Goal: Task Accomplishment & Management: Complete application form

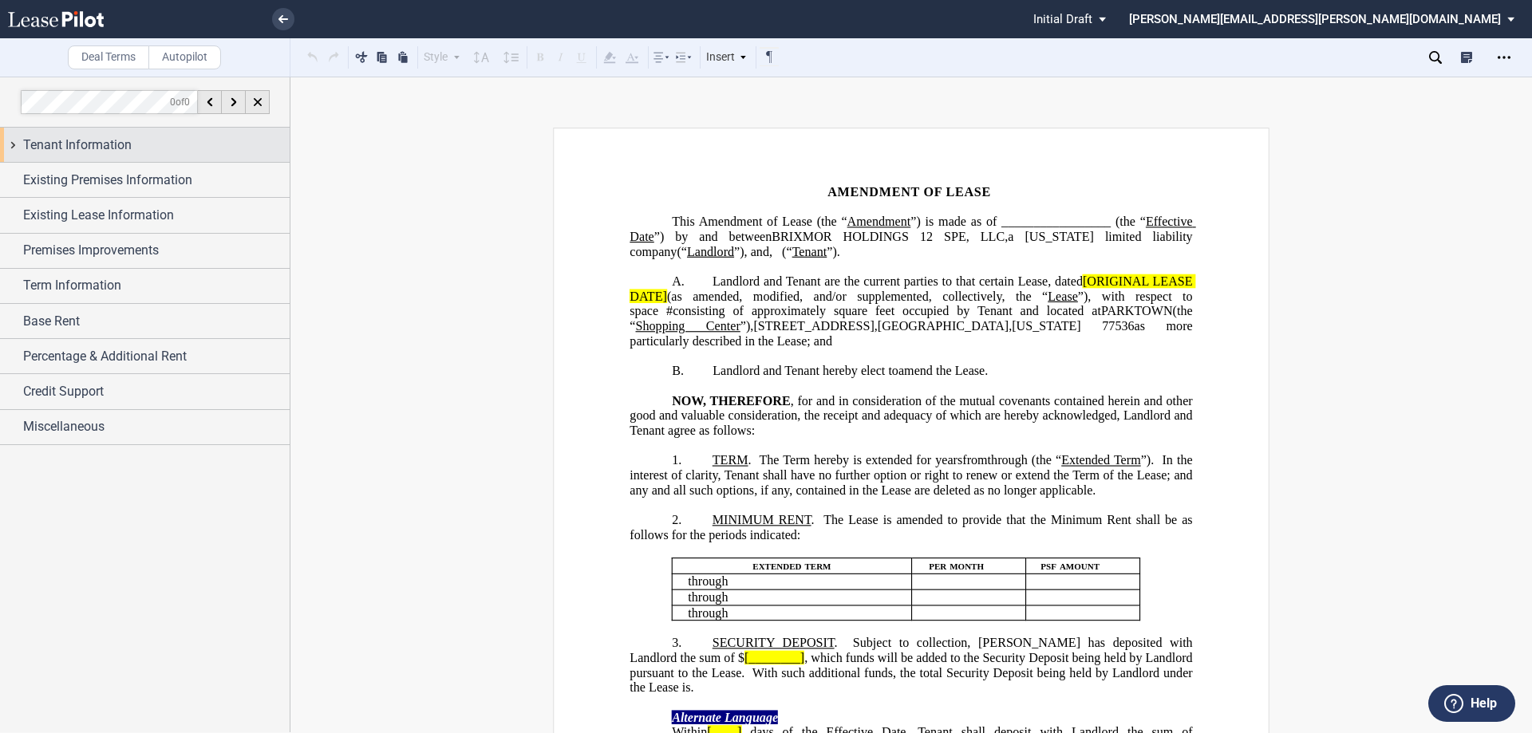
click at [10, 144] on div "Tenant Information" at bounding box center [145, 145] width 290 height 34
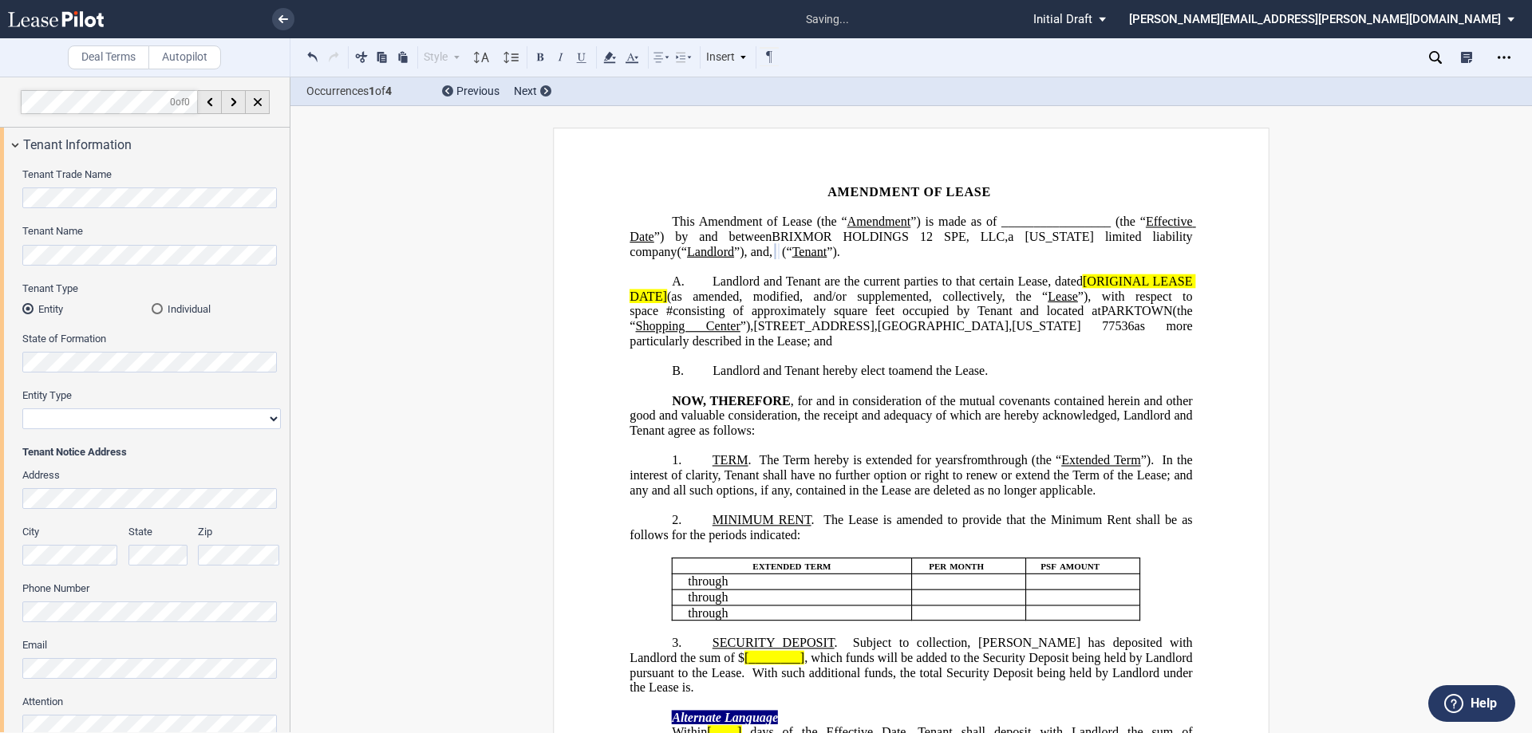
click at [267, 418] on select "Corporation Limited Liability Company General Partnership Limited Partnership O…" at bounding box center [151, 419] width 259 height 21
select select "limited liability company"
click at [22, 409] on select "Corporation Limited Liability Company General Partnership Limited Partnership O…" at bounding box center [151, 419] width 259 height 21
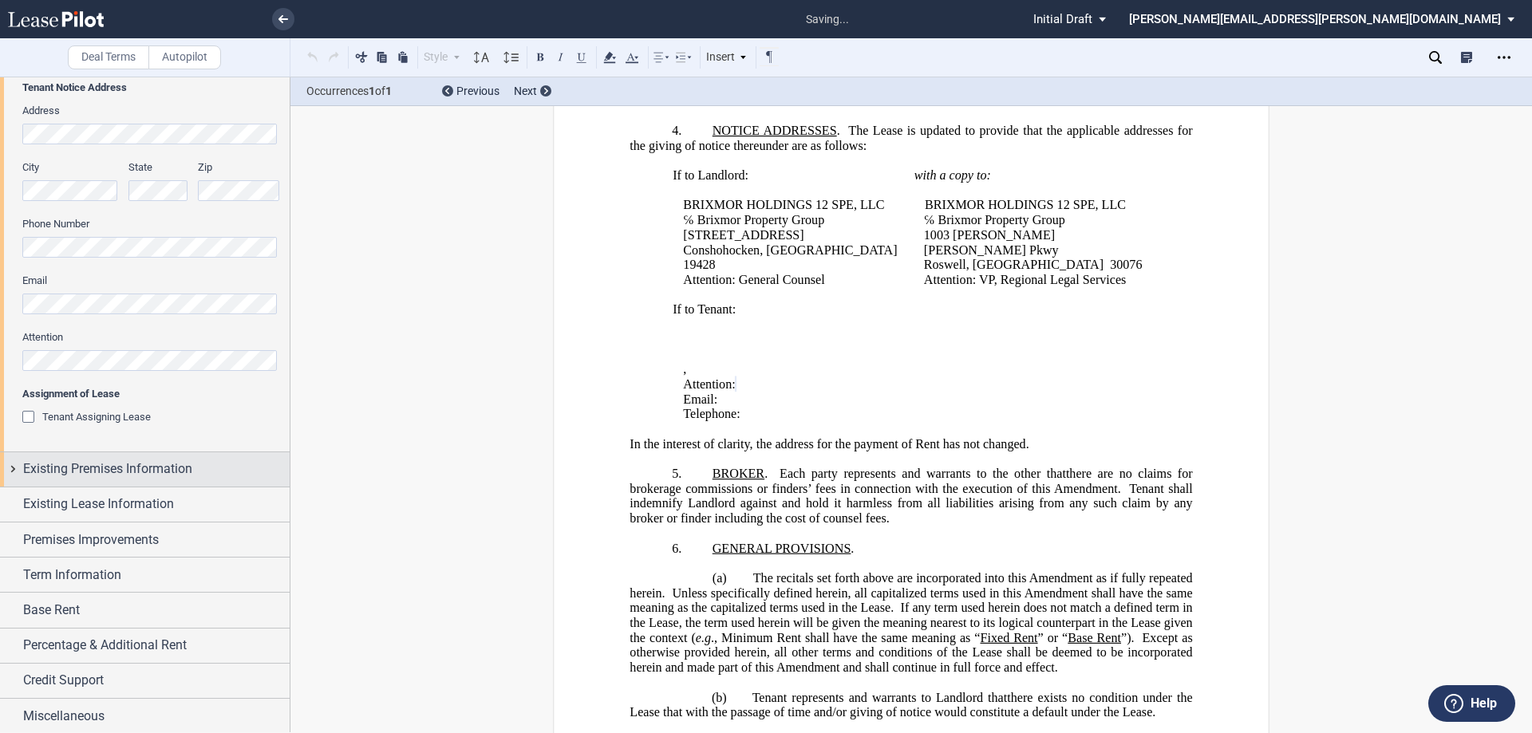
scroll to position [366, 0]
click at [10, 463] on div "Existing Premises Information" at bounding box center [145, 468] width 290 height 34
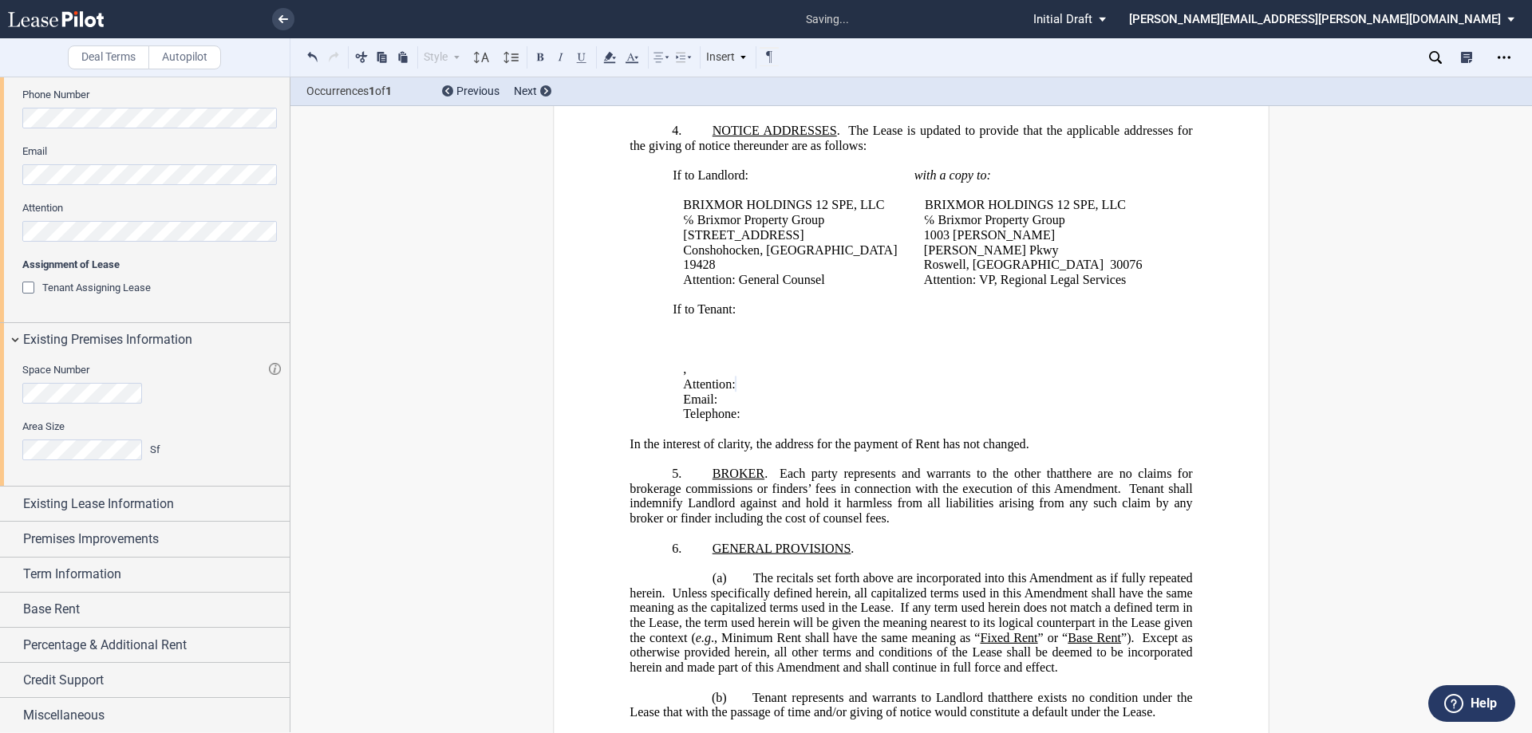
scroll to position [496, 0]
click at [9, 504] on div "Existing Lease Information" at bounding box center [145, 502] width 290 height 34
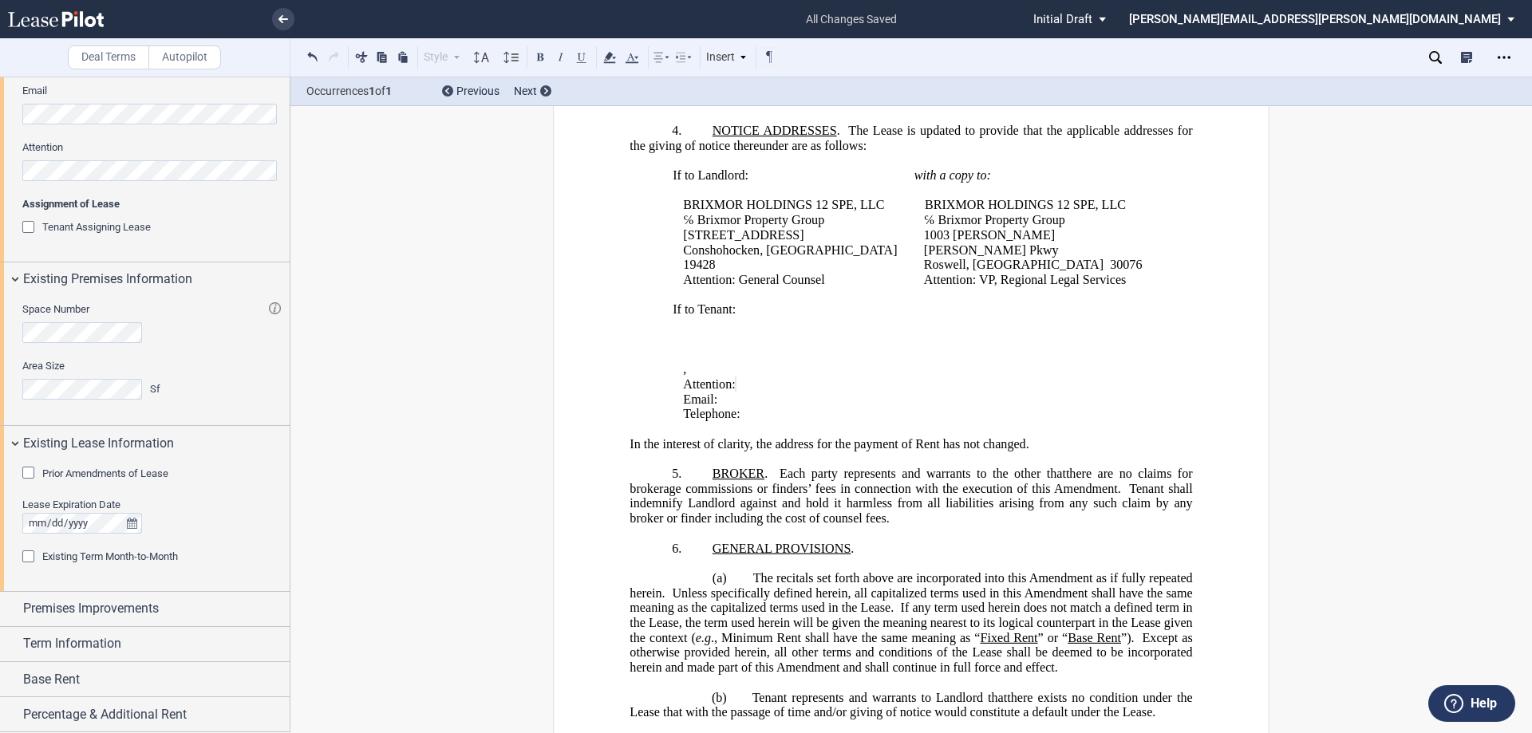
scroll to position [626, 0]
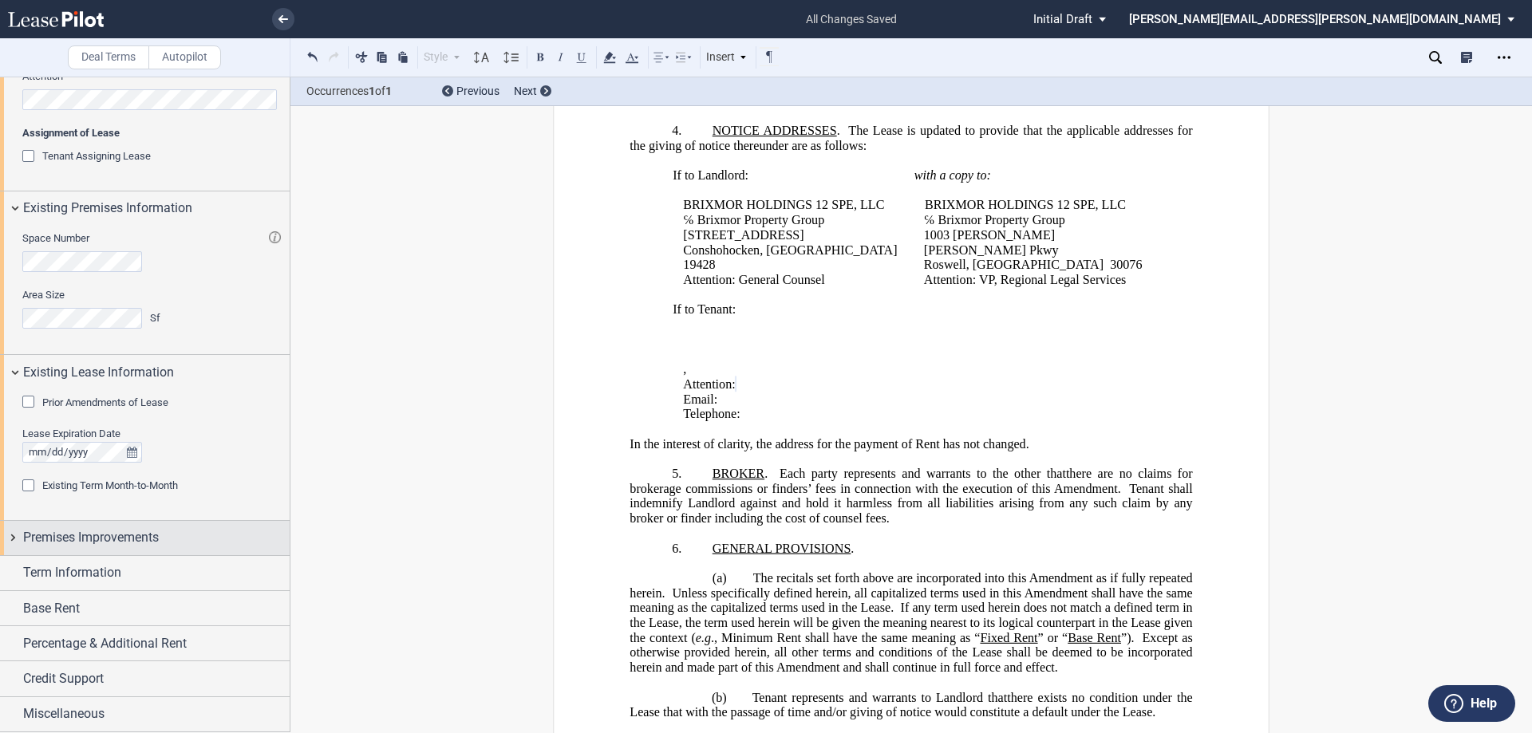
click at [12, 540] on div "Premises Improvements" at bounding box center [145, 538] width 290 height 34
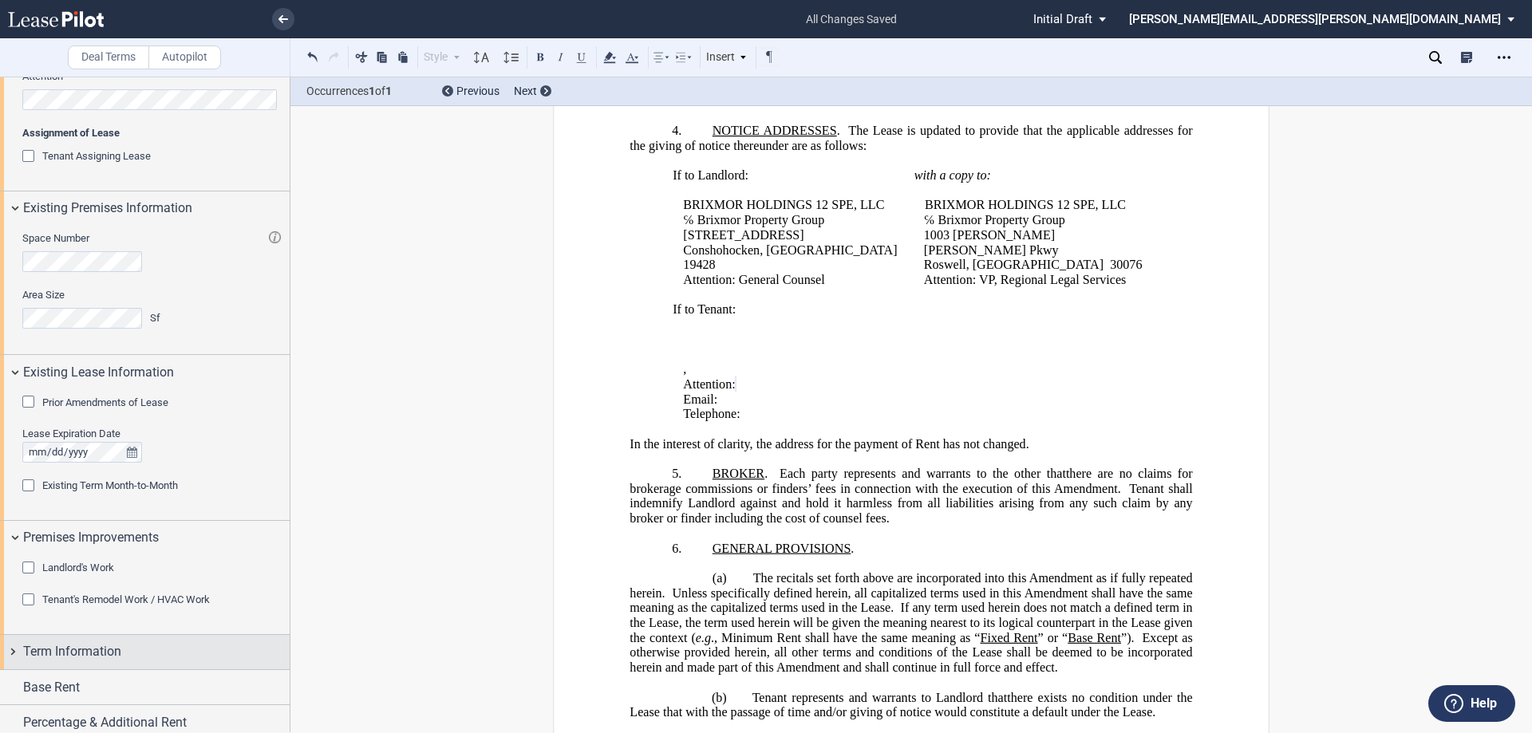
click at [12, 653] on div "Term Information" at bounding box center [145, 652] width 290 height 34
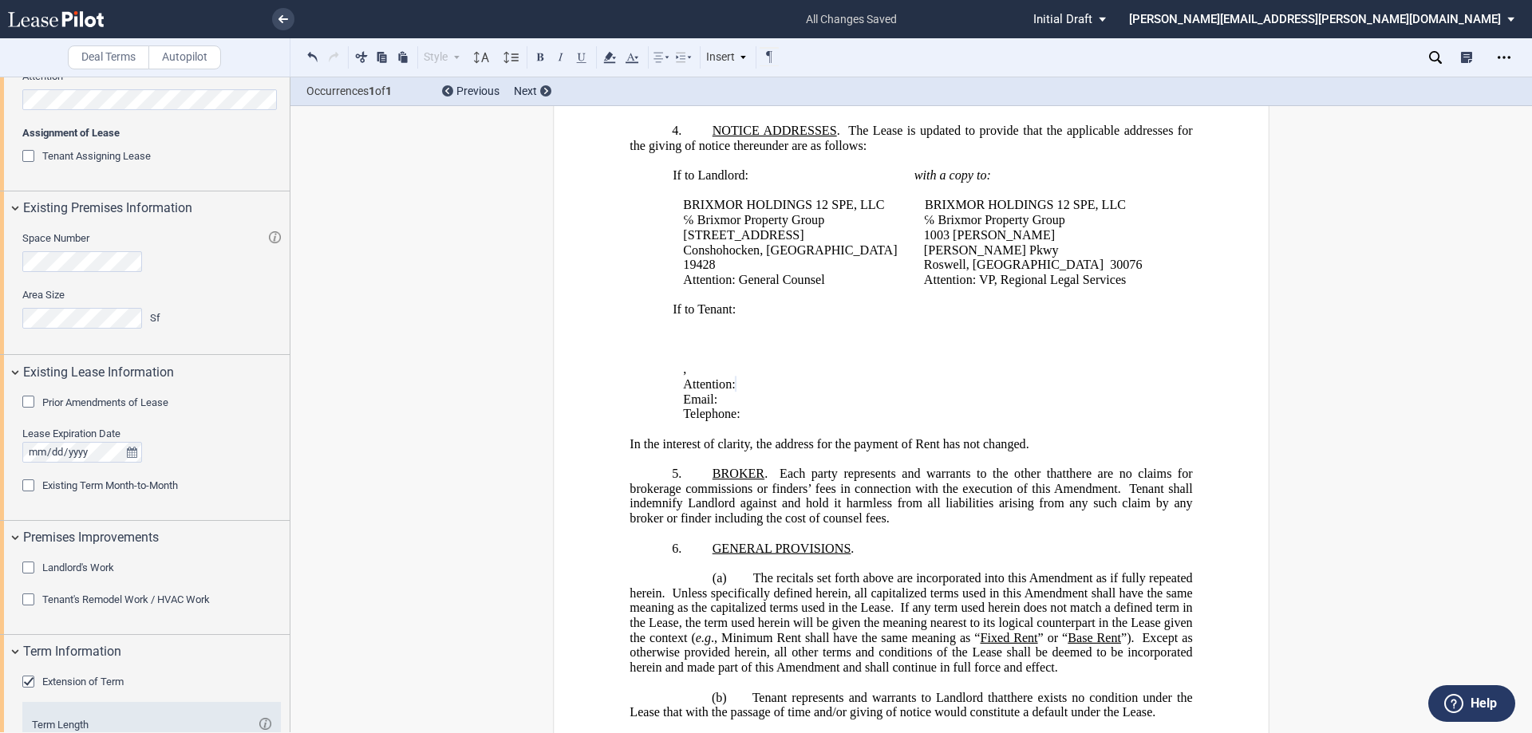
scroll to position [936, 0]
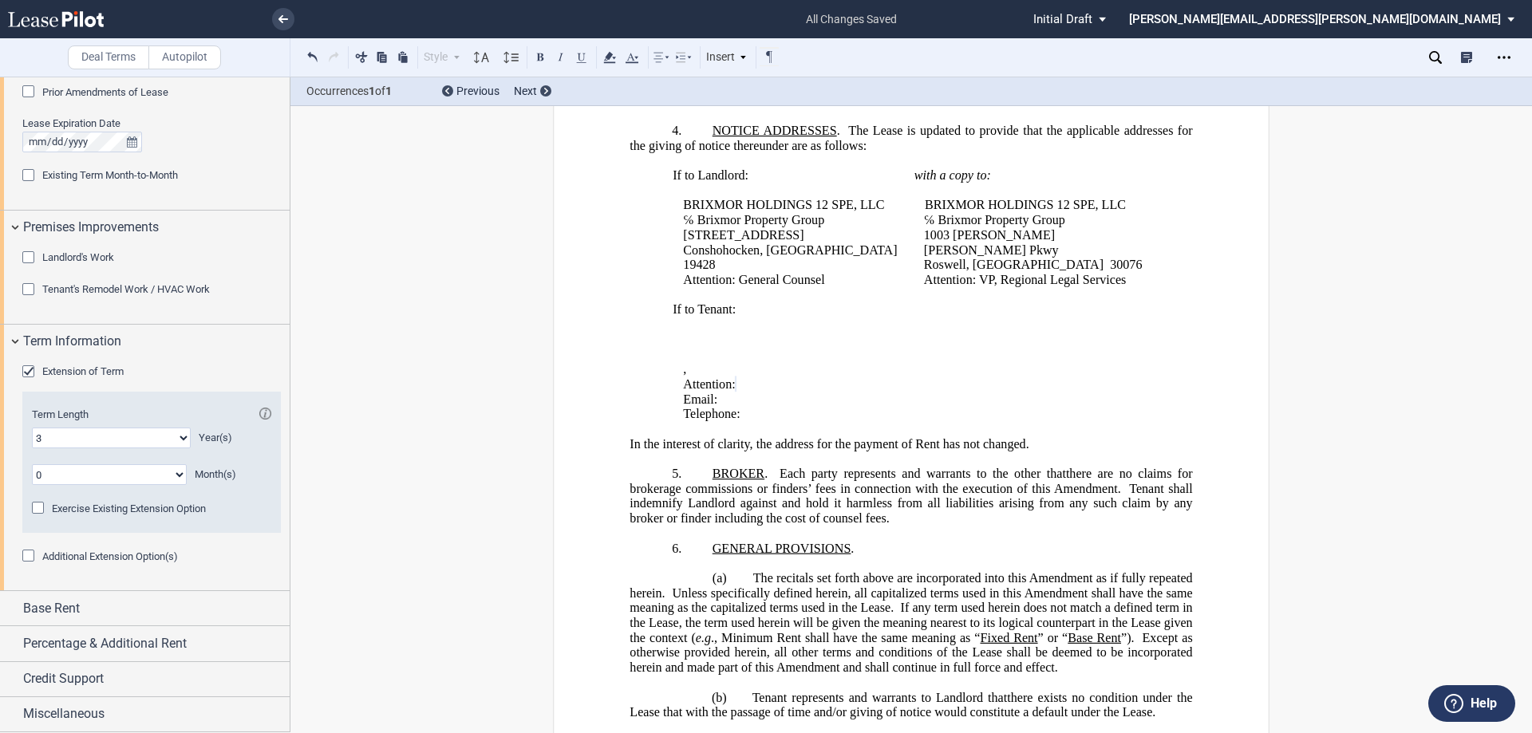
click at [30, 370] on div "Extension of Term" at bounding box center [30, 374] width 16 height 16
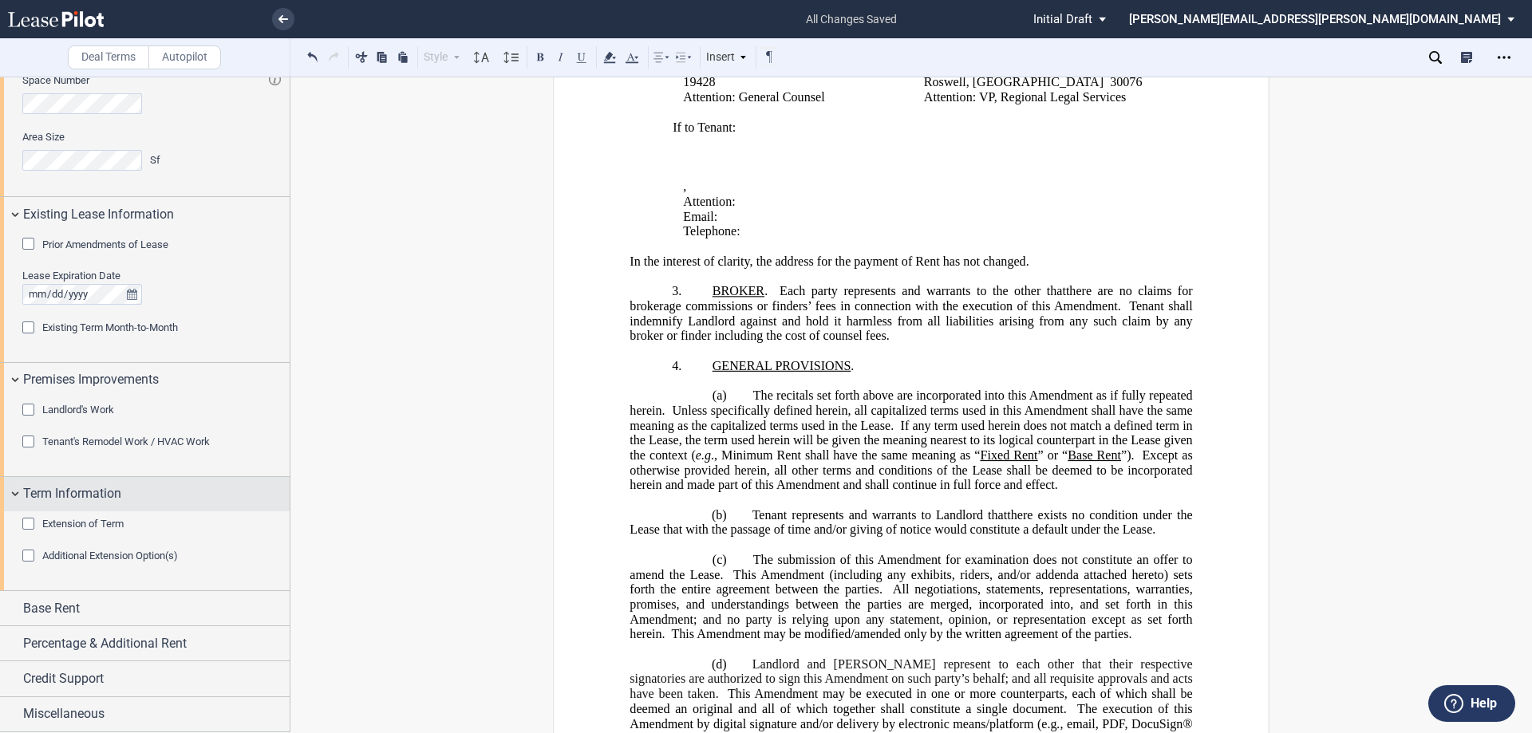
scroll to position [479, 0]
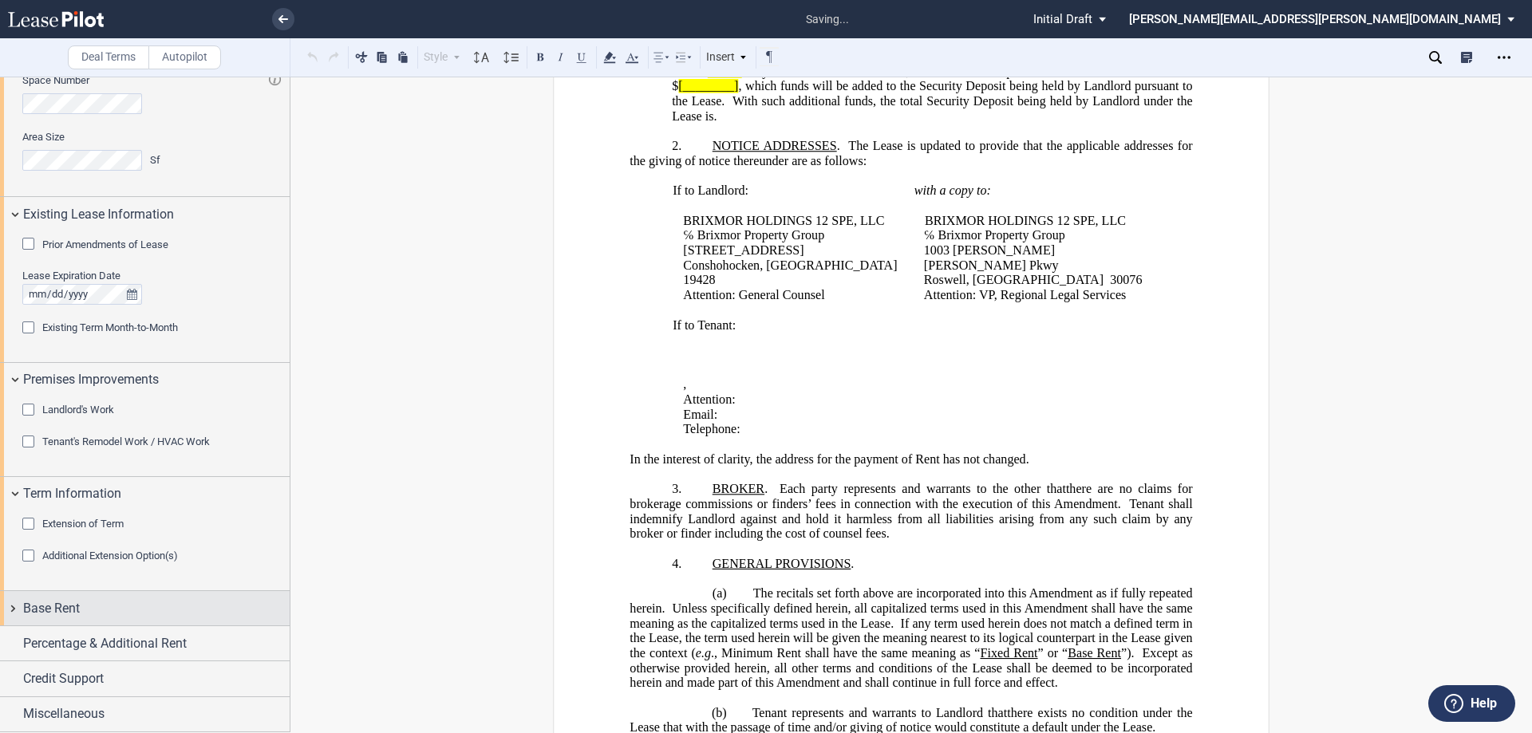
click at [12, 608] on div "Base Rent" at bounding box center [145, 608] width 290 height 34
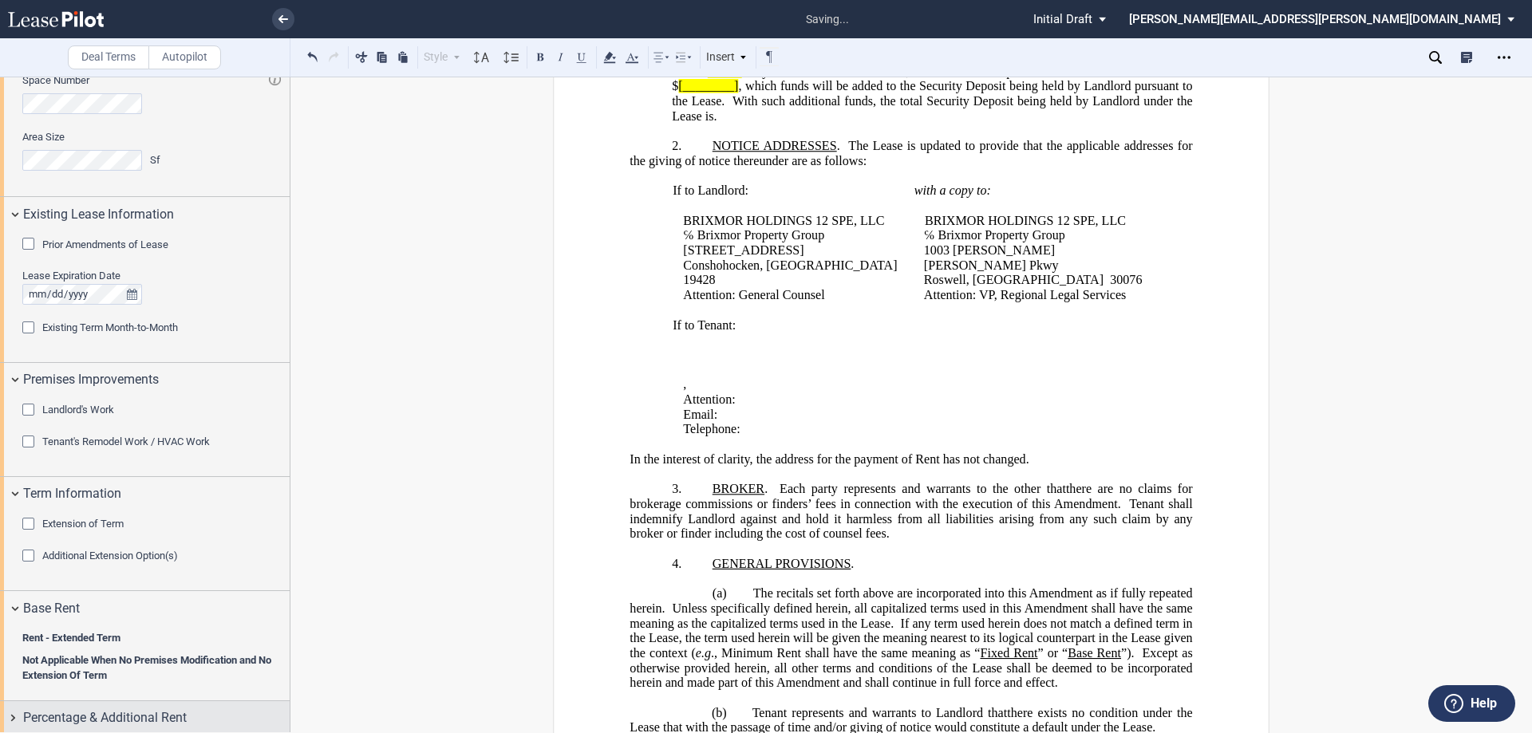
scroll to position [858, 0]
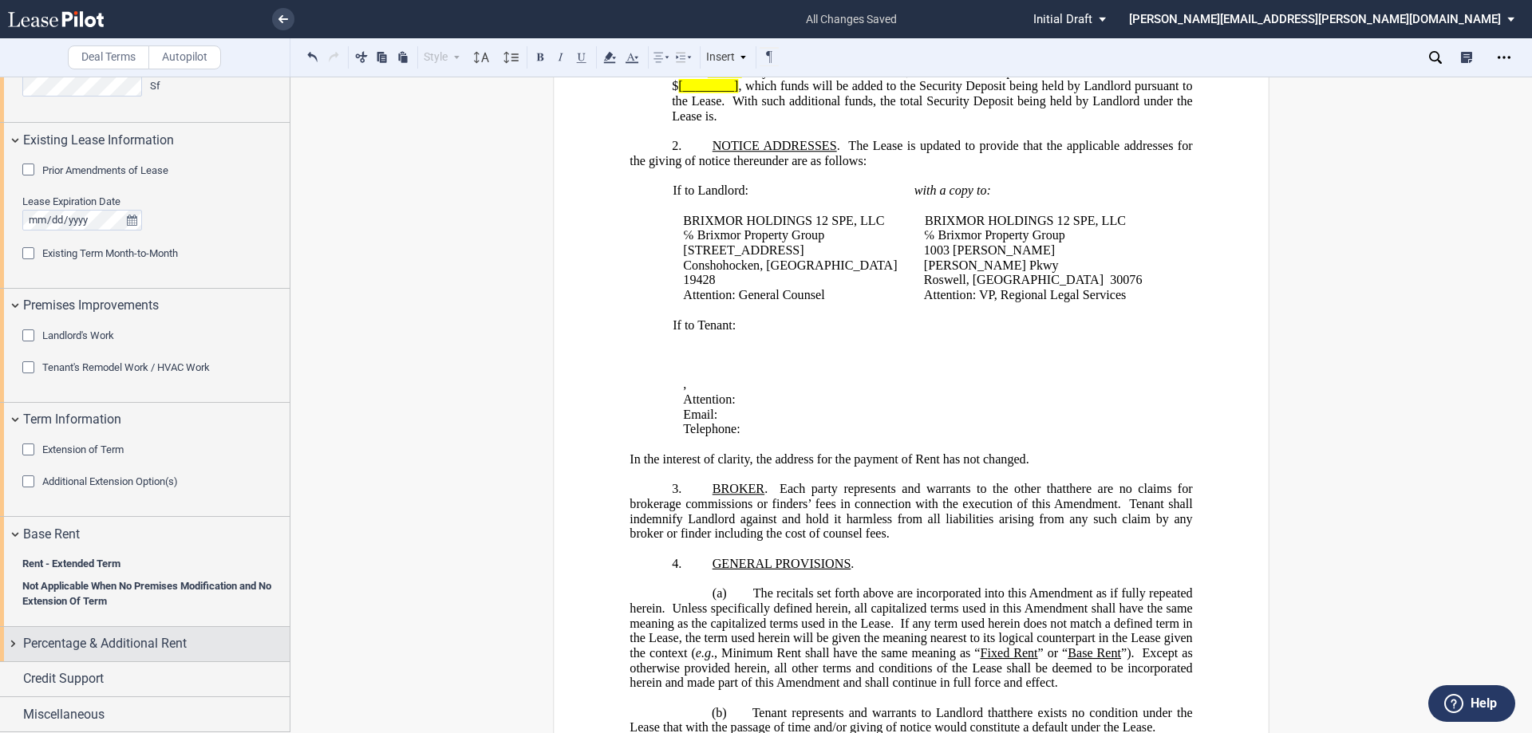
click at [14, 646] on div "Percentage & Additional Rent" at bounding box center [145, 644] width 290 height 34
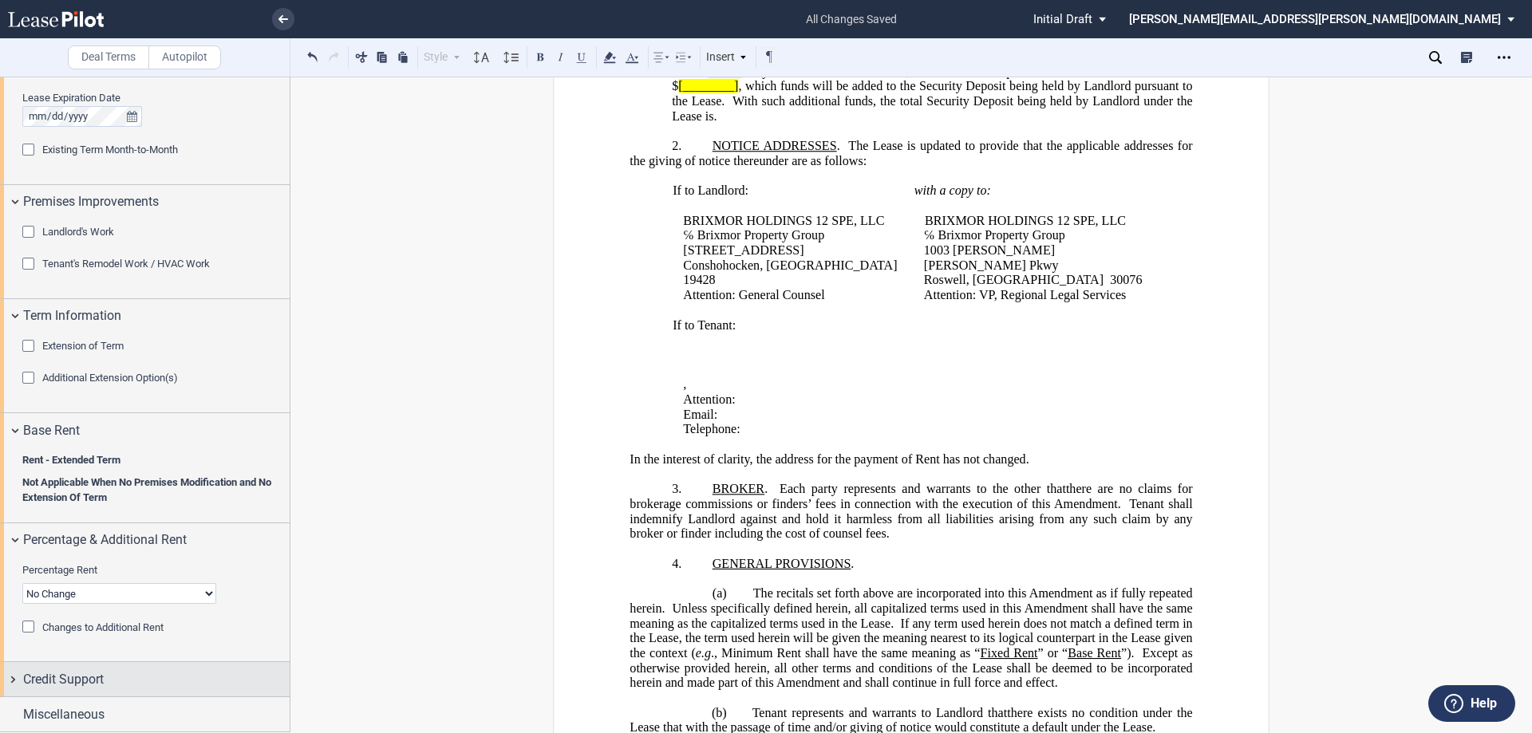
click at [8, 680] on div "Credit Support" at bounding box center [145, 679] width 290 height 34
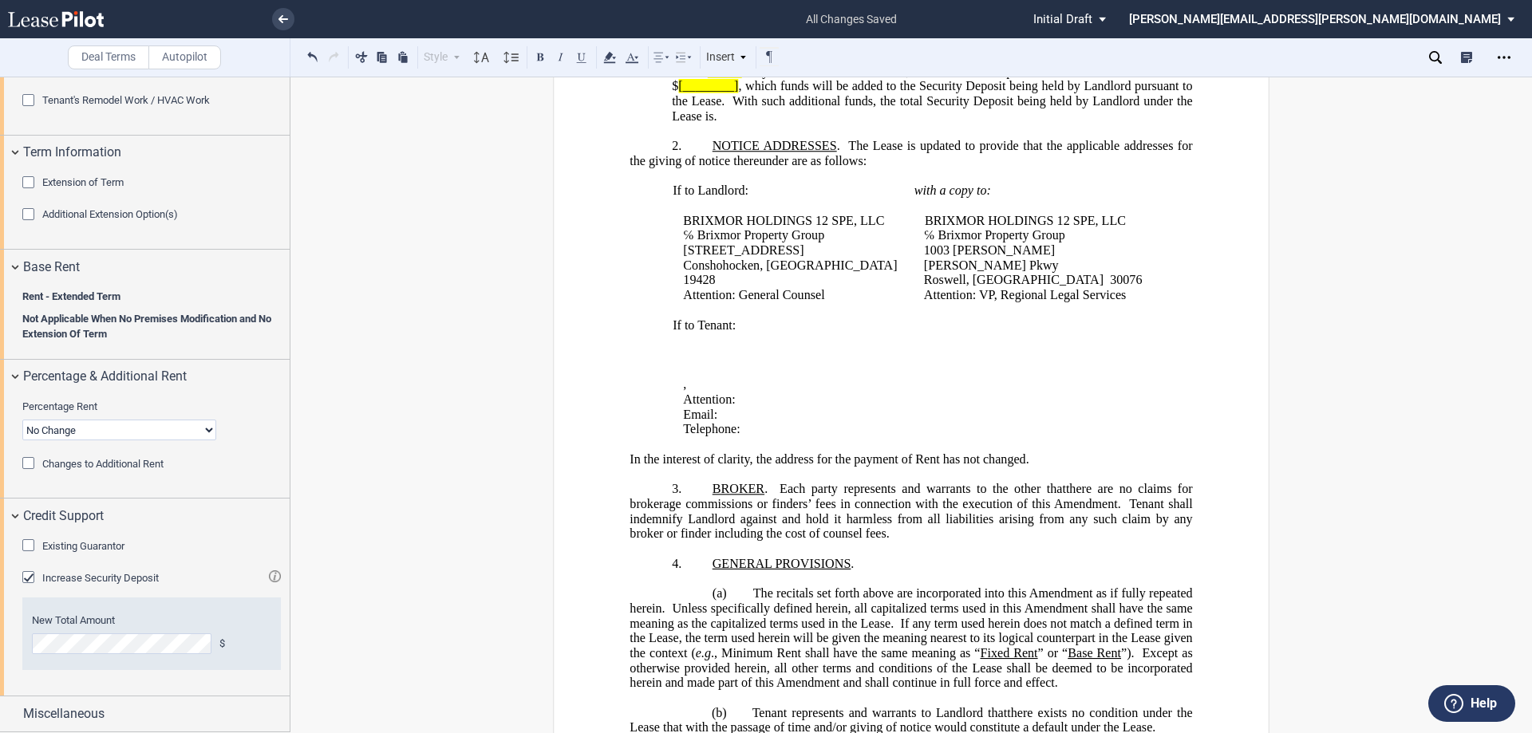
click at [31, 544] on div "Existing Guarantor" at bounding box center [30, 547] width 16 height 16
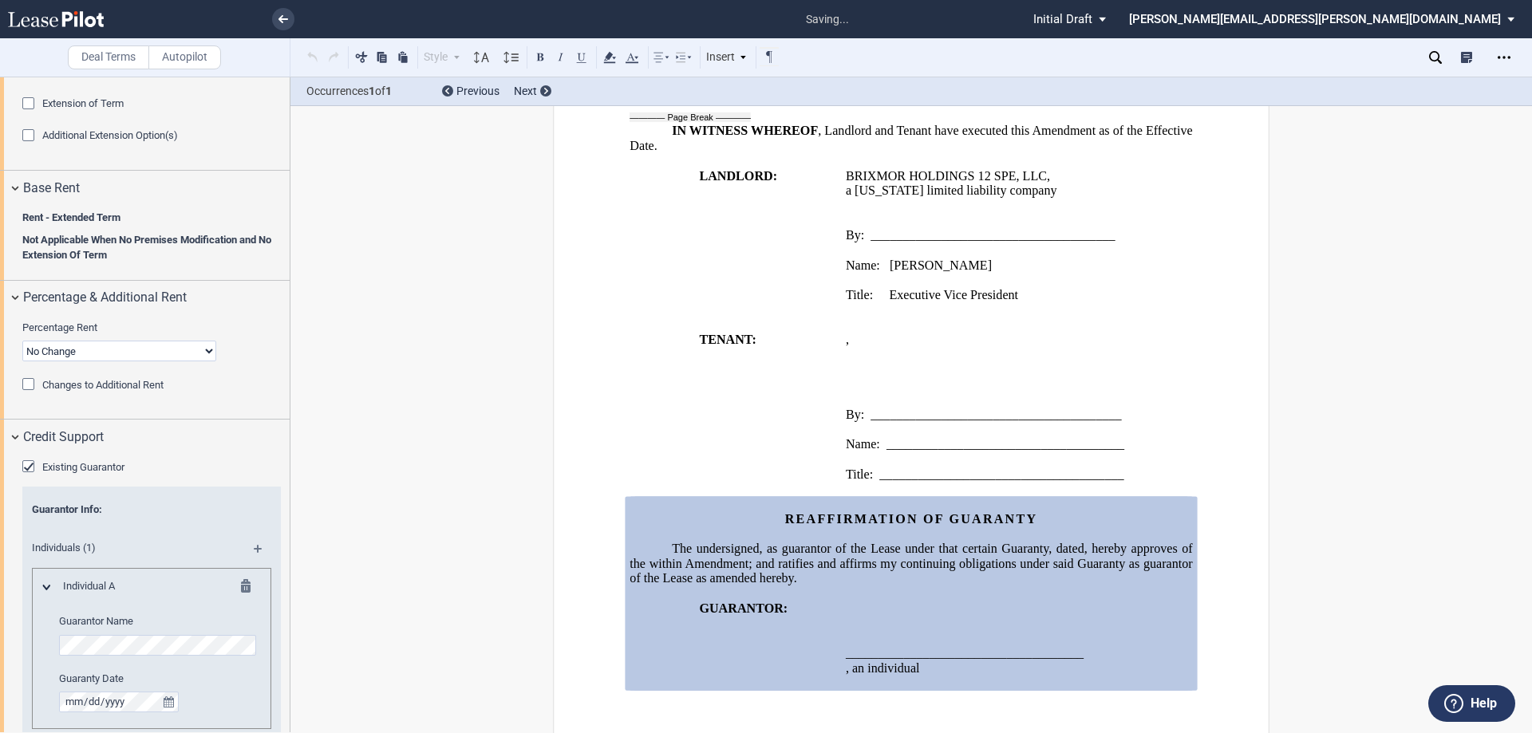
scroll to position [1365, 0]
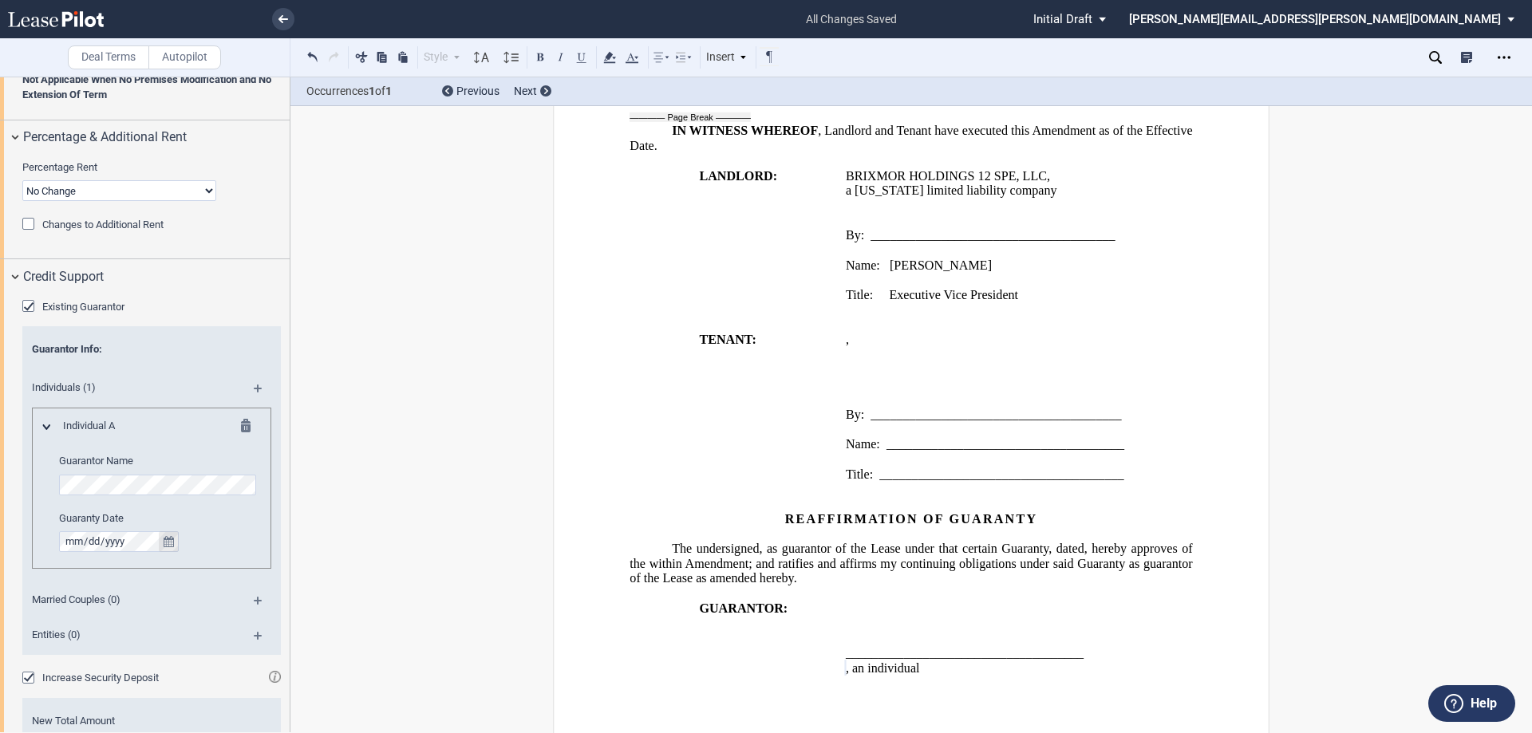
click at [165, 543] on icon "true" at bounding box center [169, 541] width 10 height 11
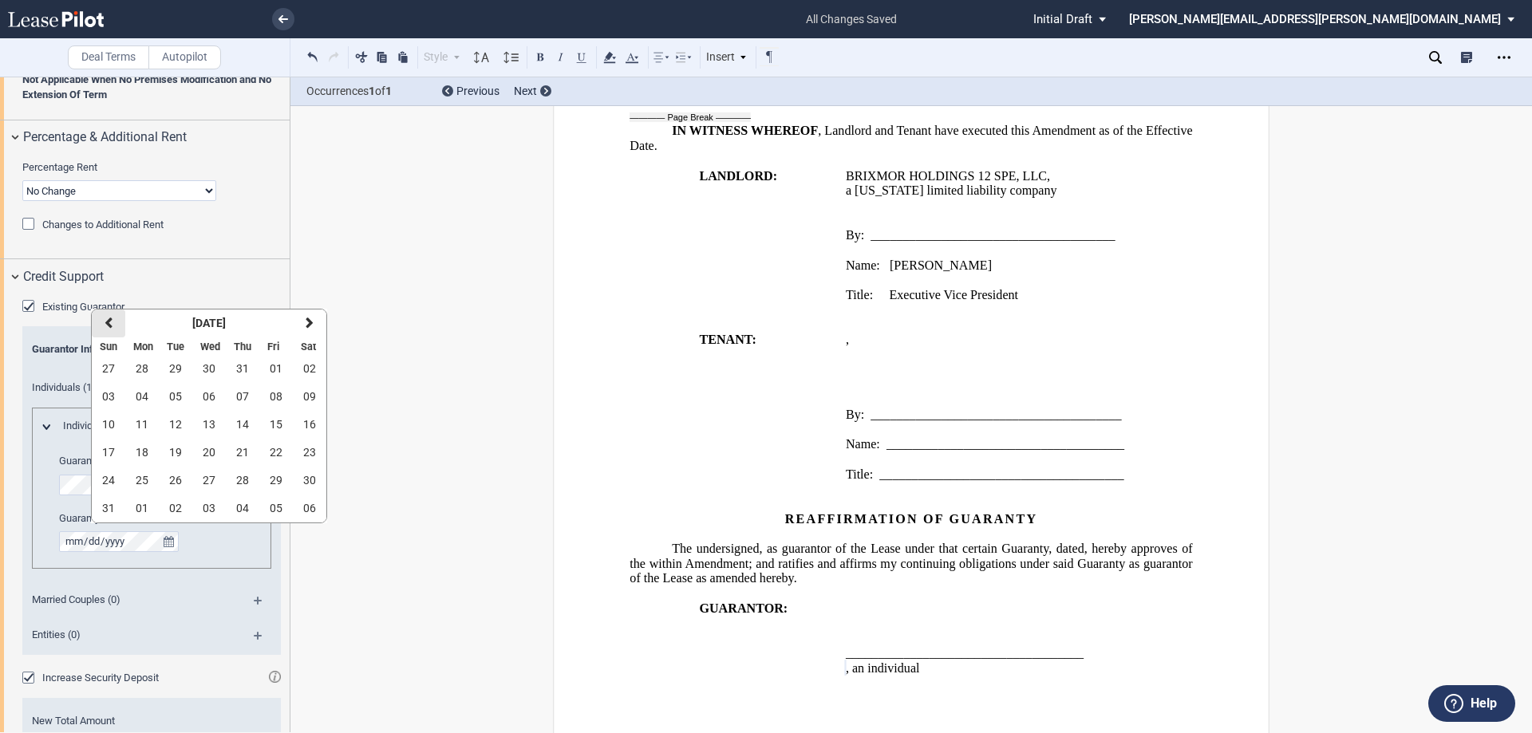
click at [104, 325] on button "previous" at bounding box center [109, 324] width 34 height 28
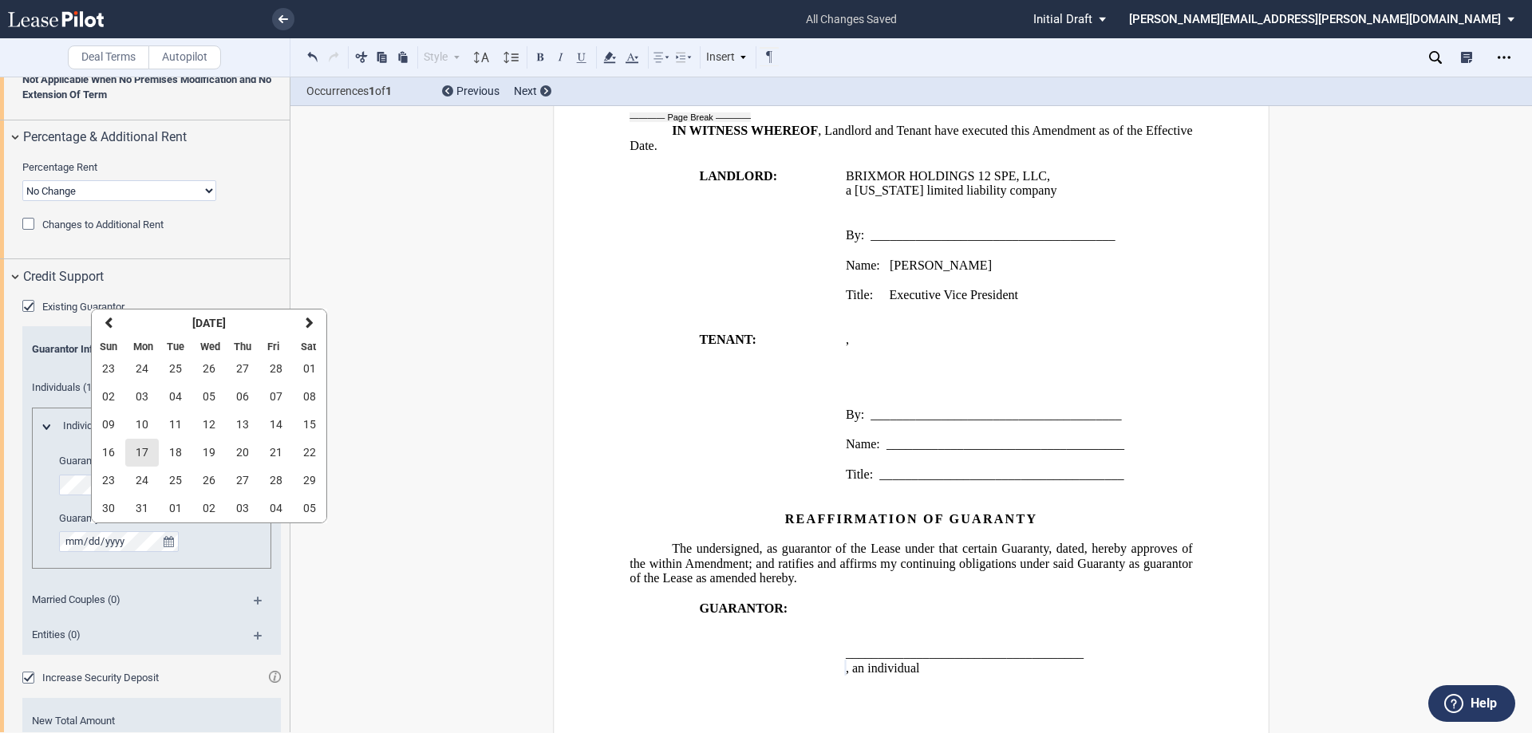
click at [140, 449] on span "17" at bounding box center [142, 452] width 13 height 13
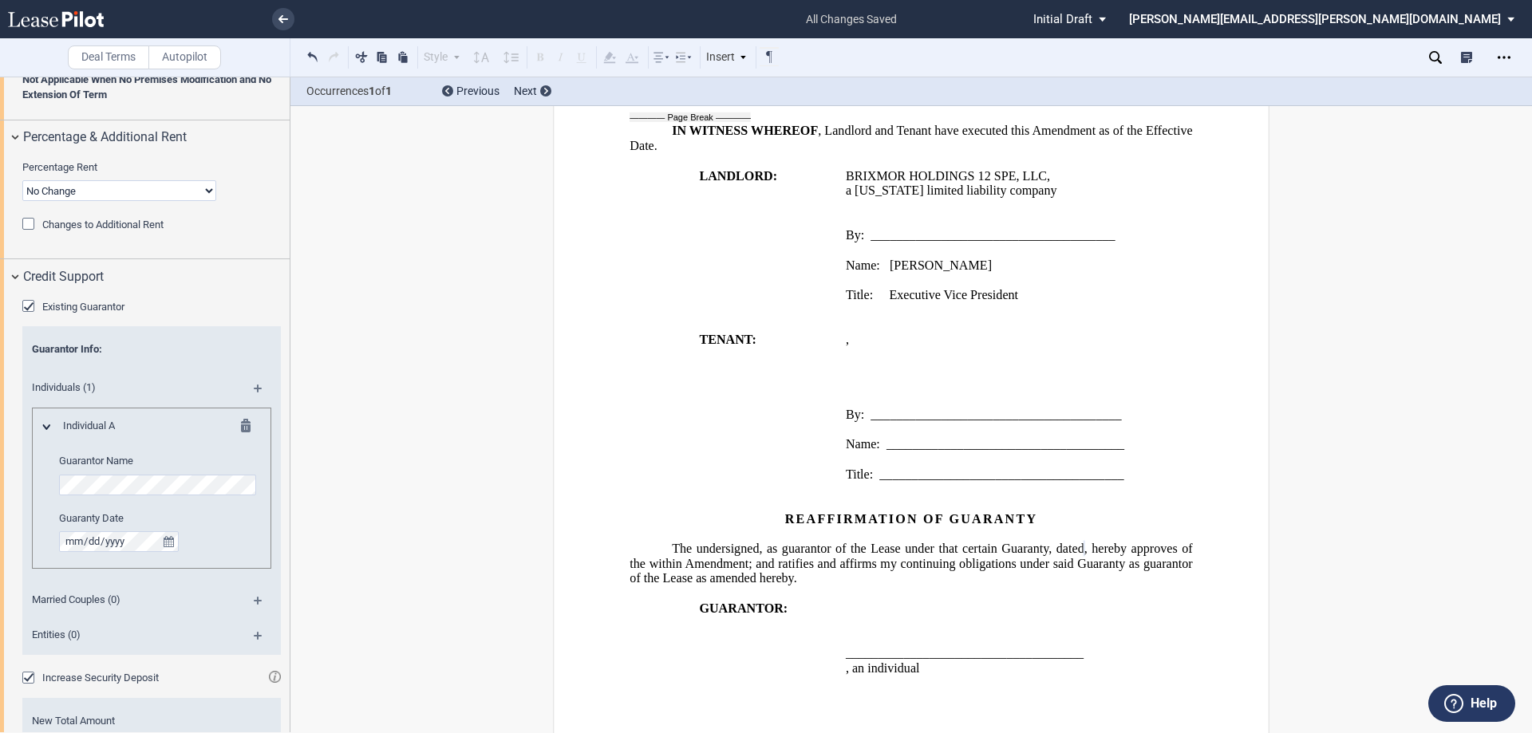
click at [254, 601] on md-icon at bounding box center [265, 606] width 22 height 19
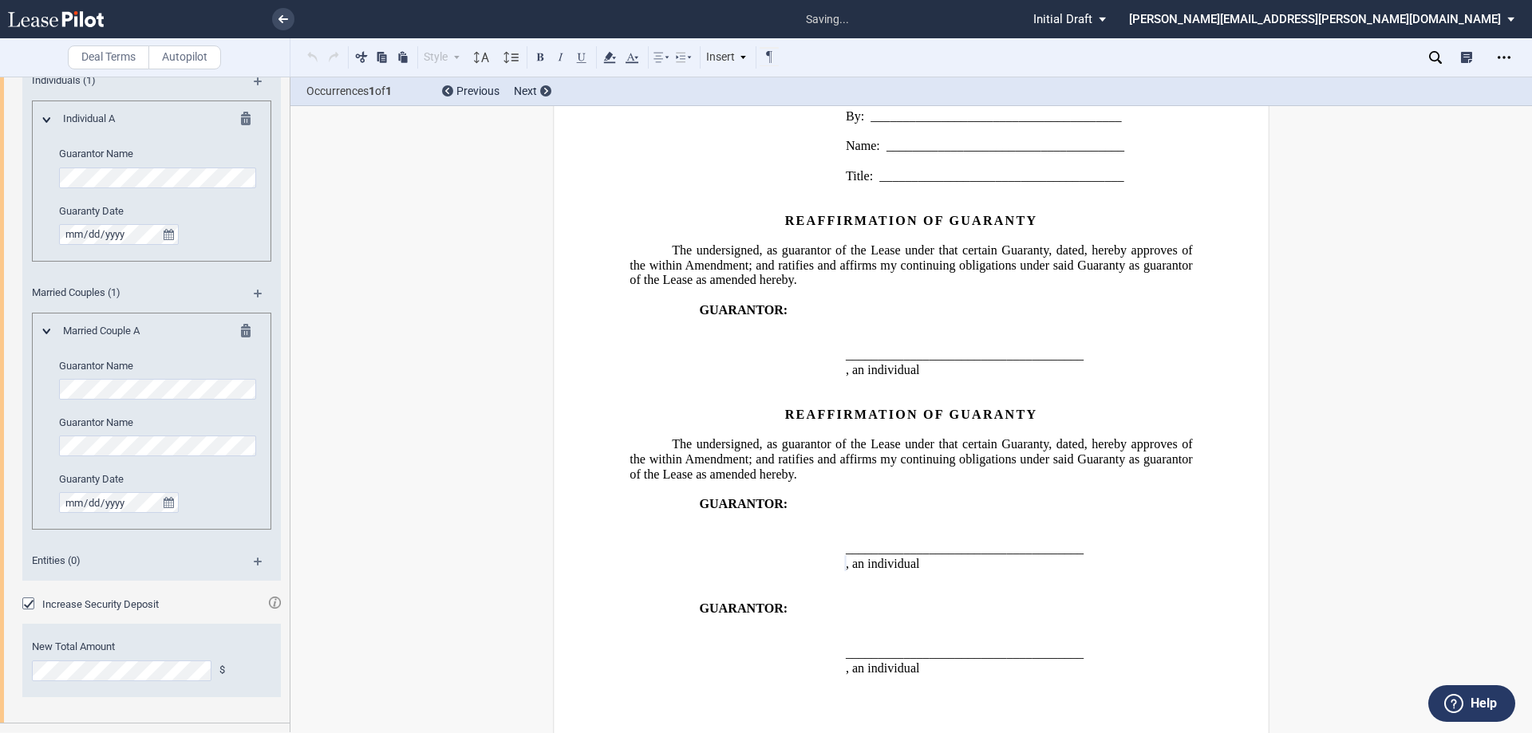
scroll to position [1698, 0]
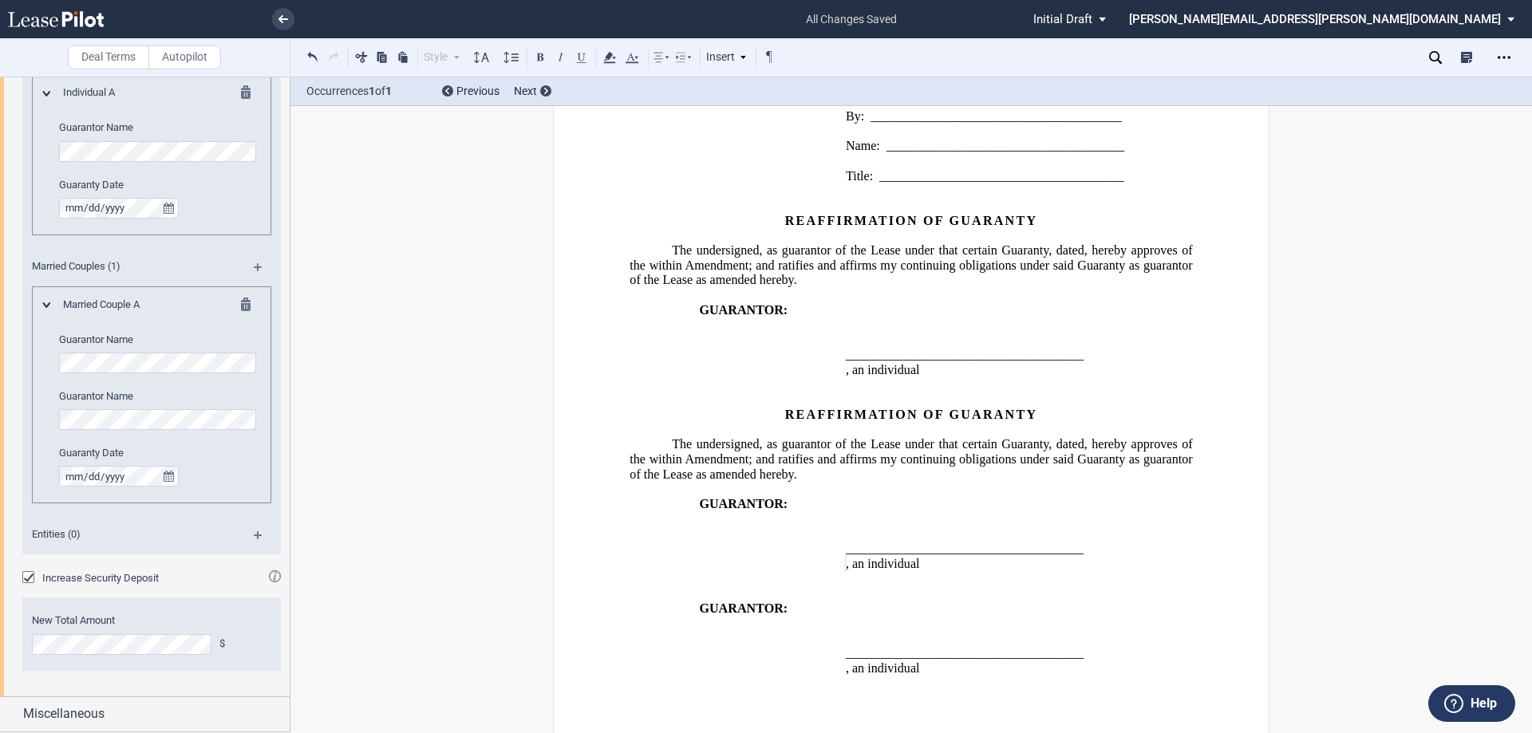
click at [242, 305] on md-icon at bounding box center [250, 307] width 19 height 19
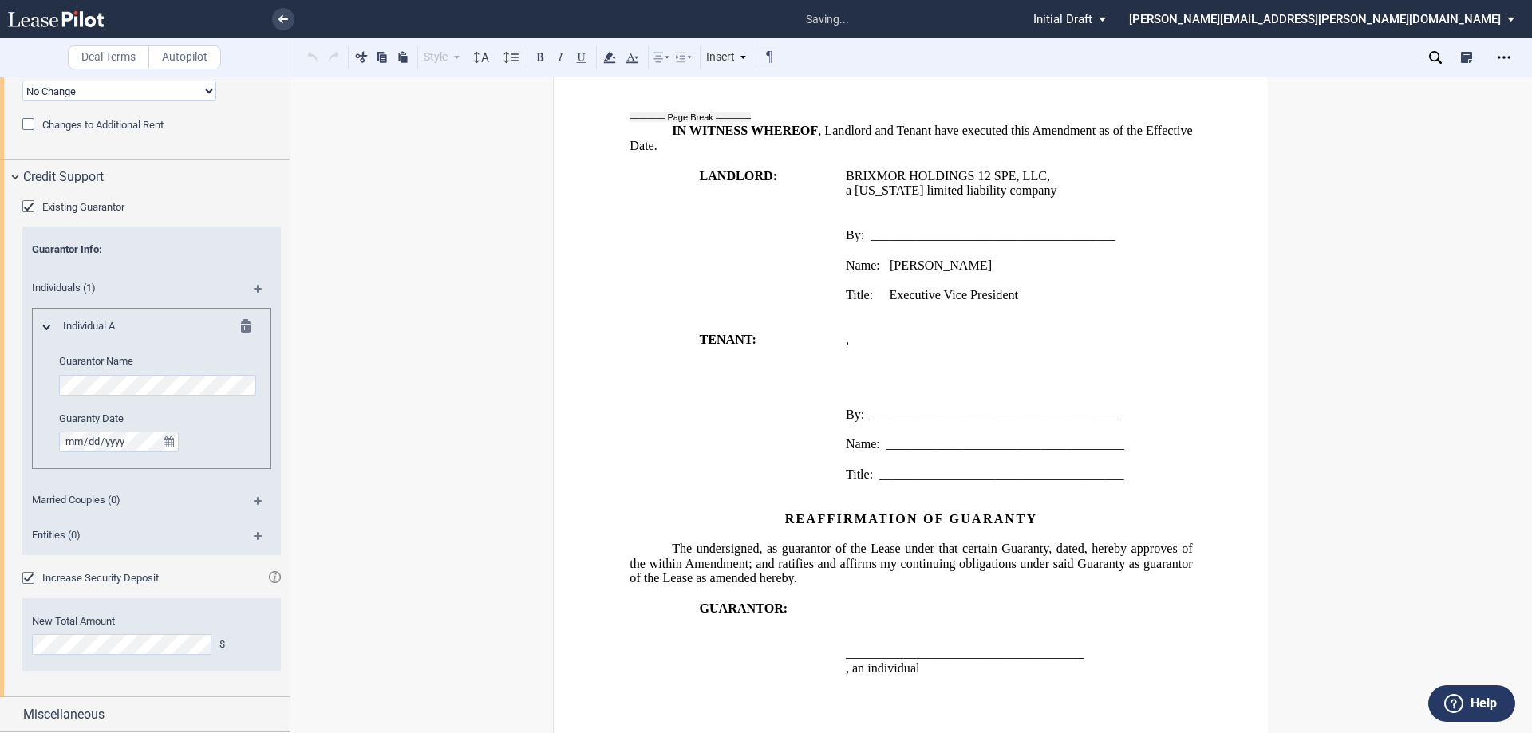
click at [254, 289] on md-icon at bounding box center [265, 294] width 22 height 19
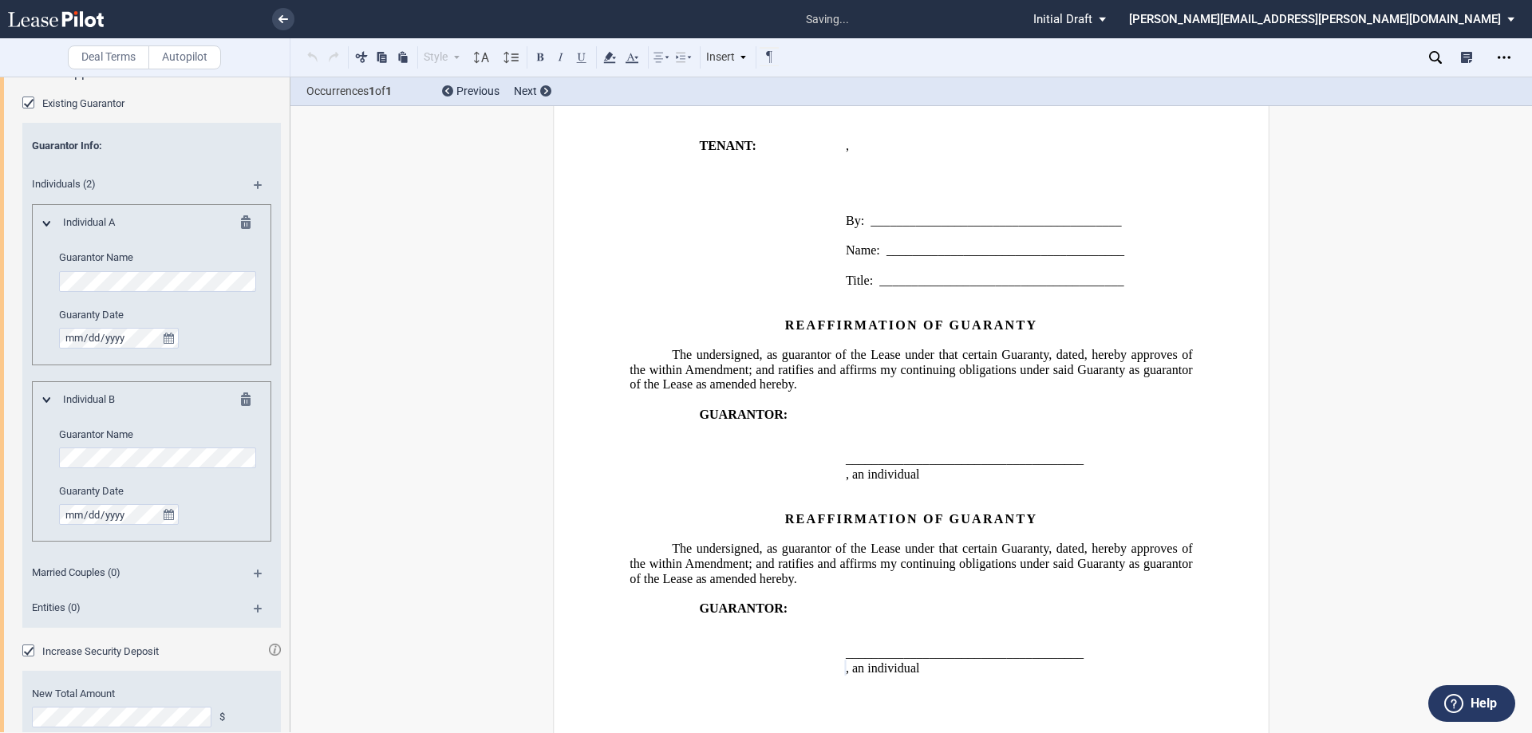
scroll to position [1642, 0]
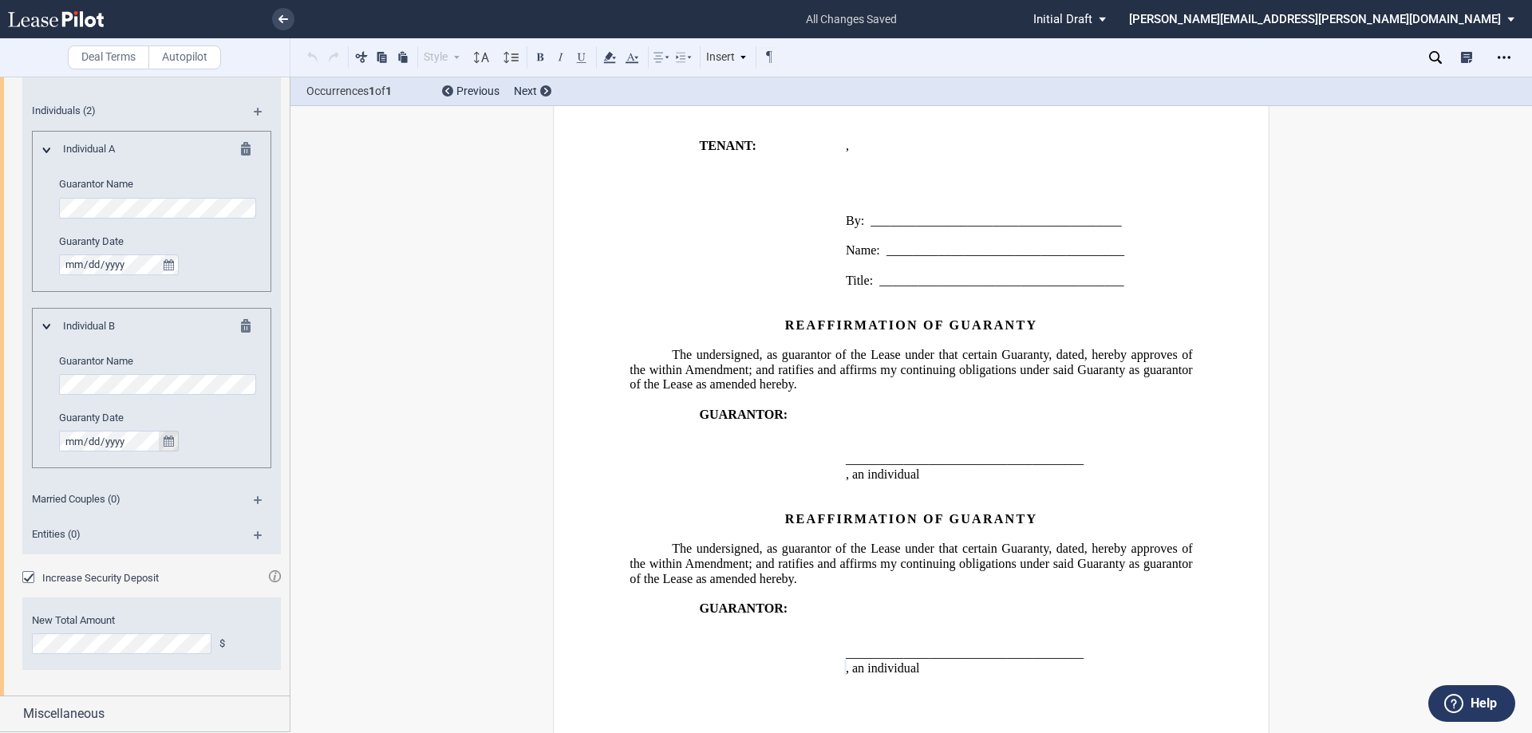
click at [168, 440] on icon "true" at bounding box center [169, 441] width 10 height 11
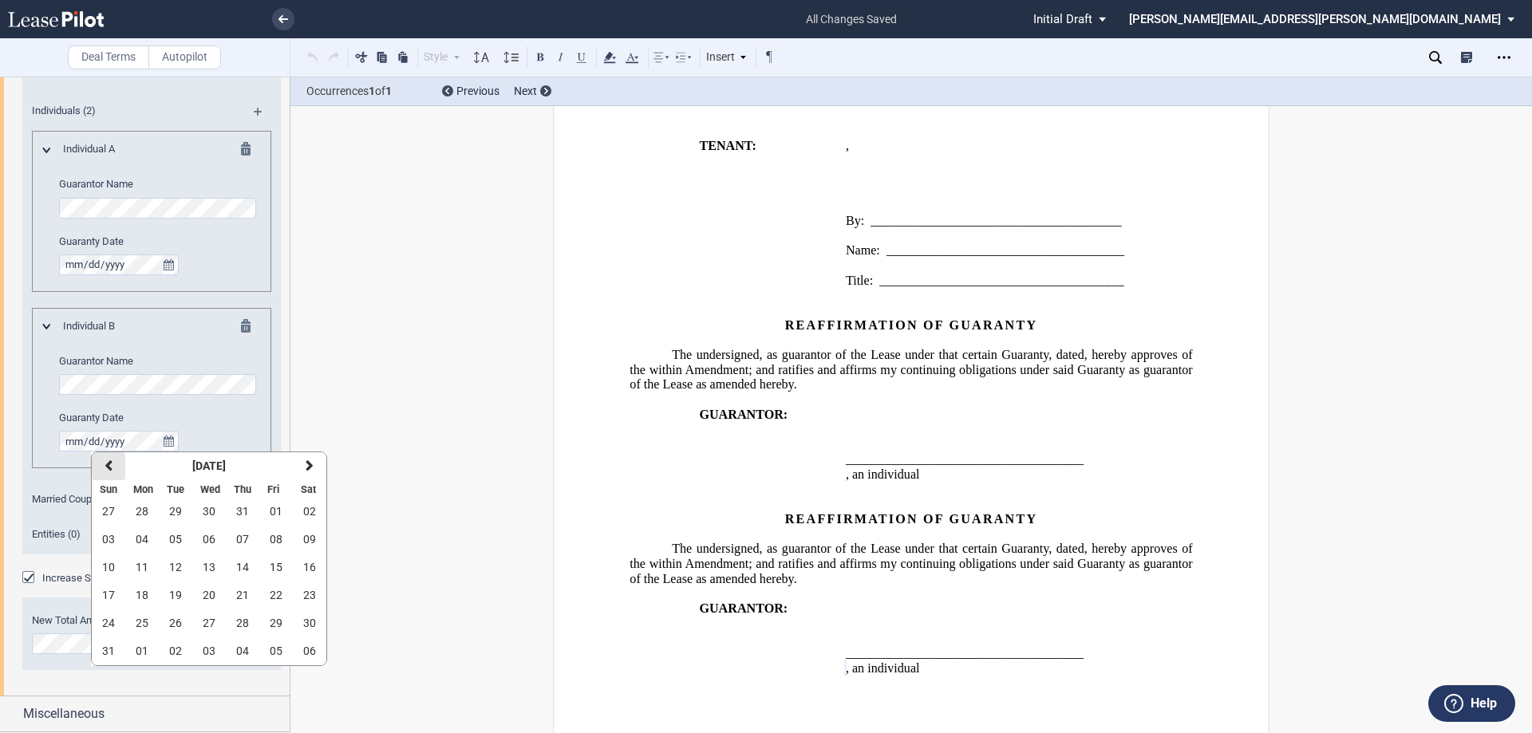
click at [107, 467] on icon "button" at bounding box center [109, 466] width 8 height 13
click at [107, 466] on icon "button" at bounding box center [109, 466] width 8 height 13
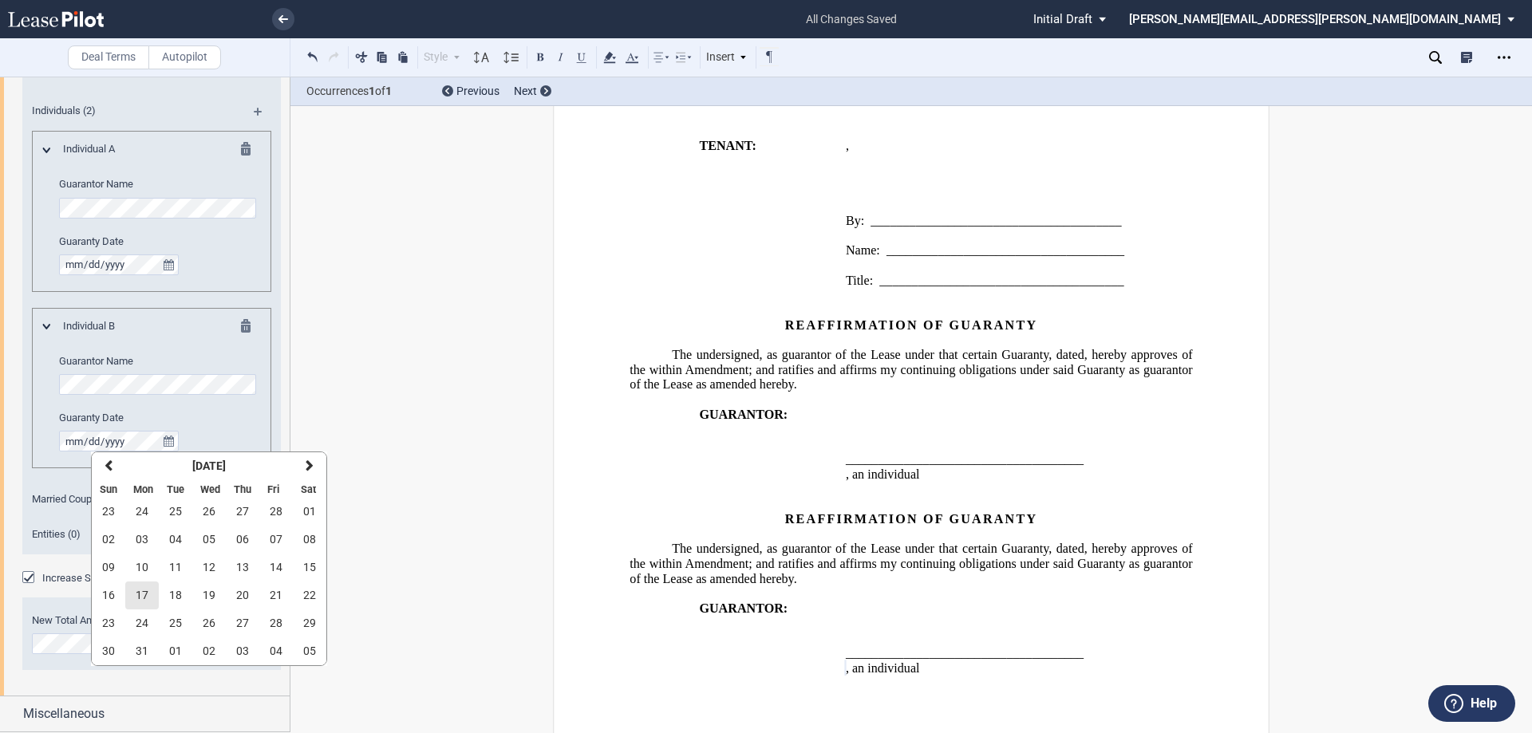
click at [145, 595] on span "17" at bounding box center [142, 595] width 13 height 13
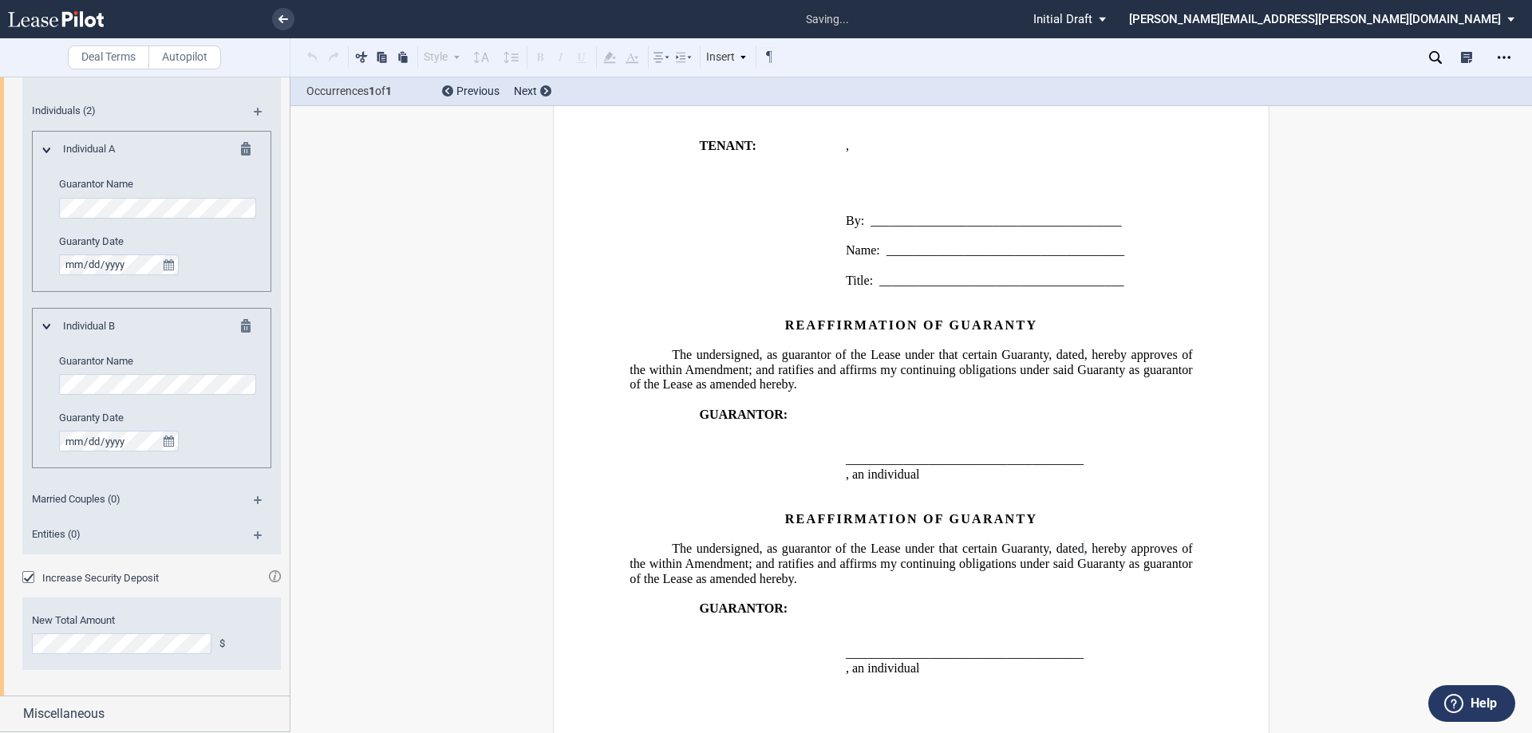
click at [30, 577] on div "Increase Security Deposit" at bounding box center [30, 579] width 16 height 16
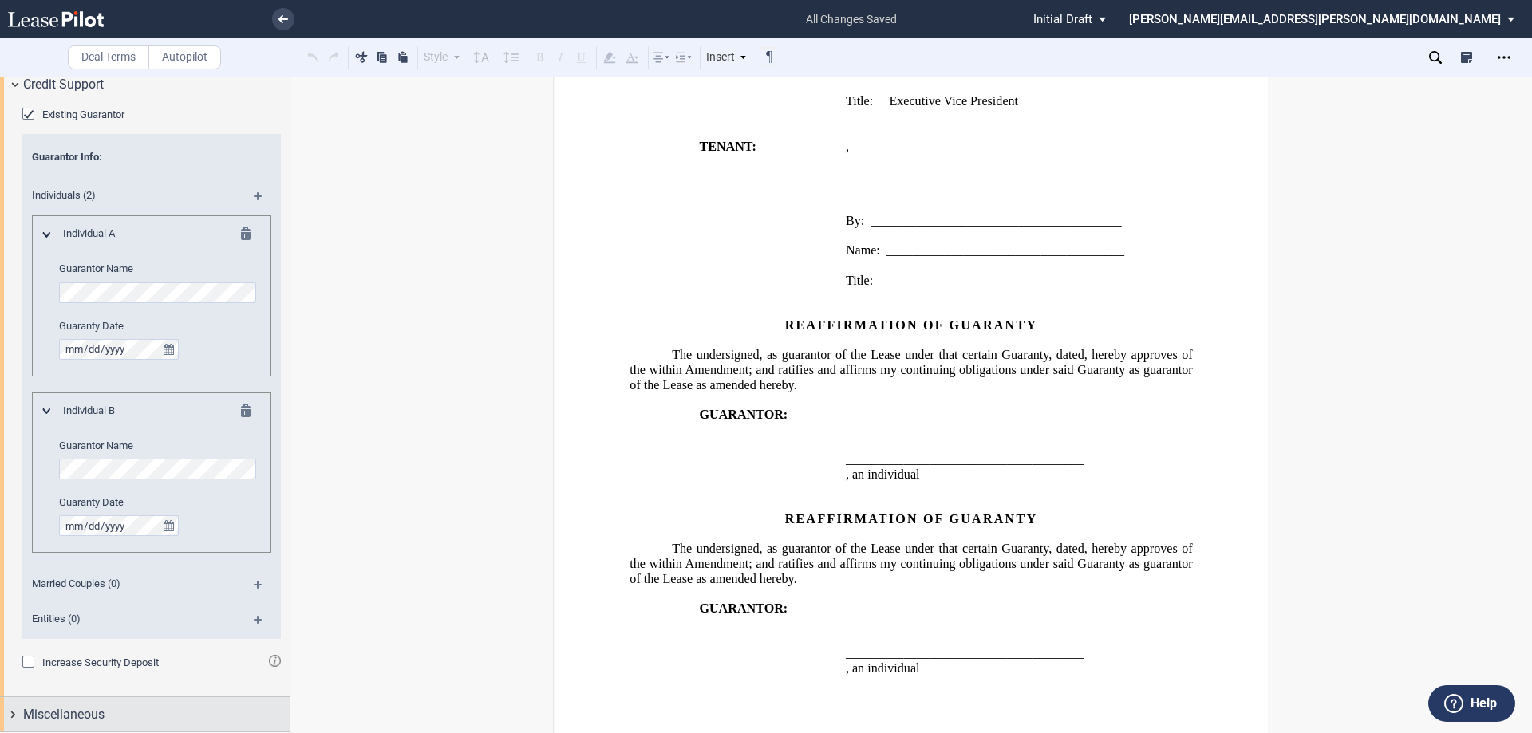
click at [9, 715] on div "Miscellaneous" at bounding box center [145, 714] width 290 height 34
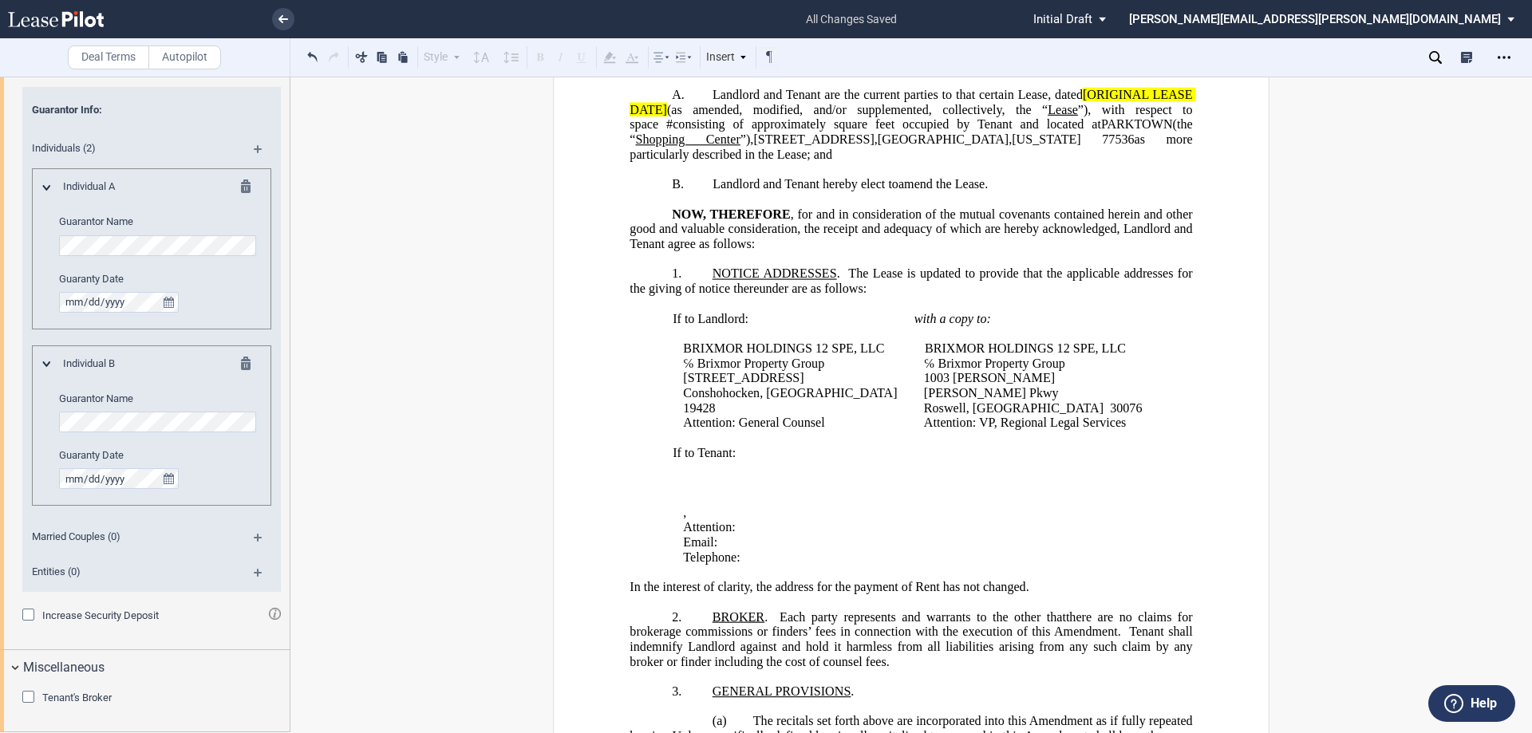
scroll to position [0, 0]
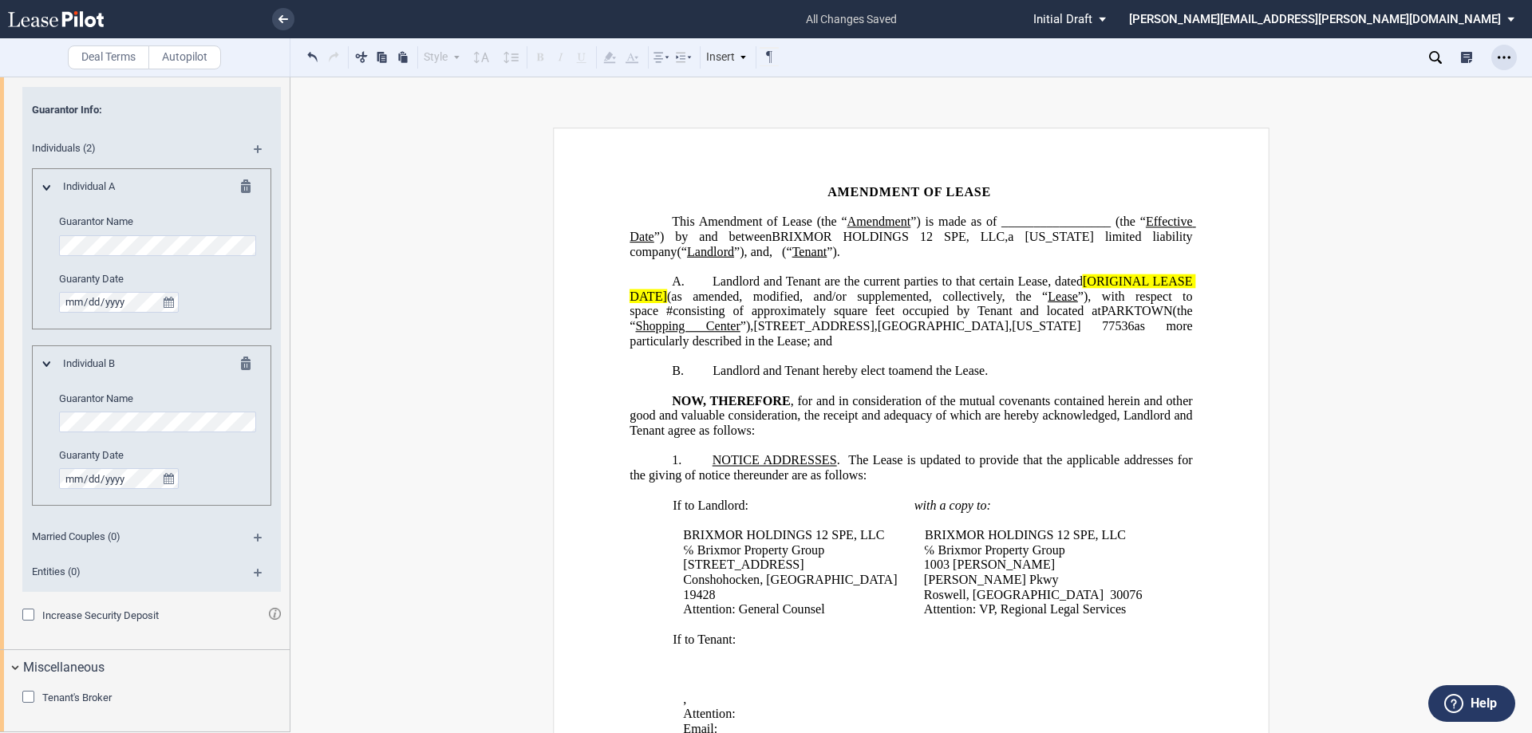
click at [1508, 59] on icon "Open Lease options menu" at bounding box center [1504, 57] width 13 height 13
click at [1340, 85] on div "Download" at bounding box center [1411, 86] width 195 height 14
